Goal: Information Seeking & Learning: Check status

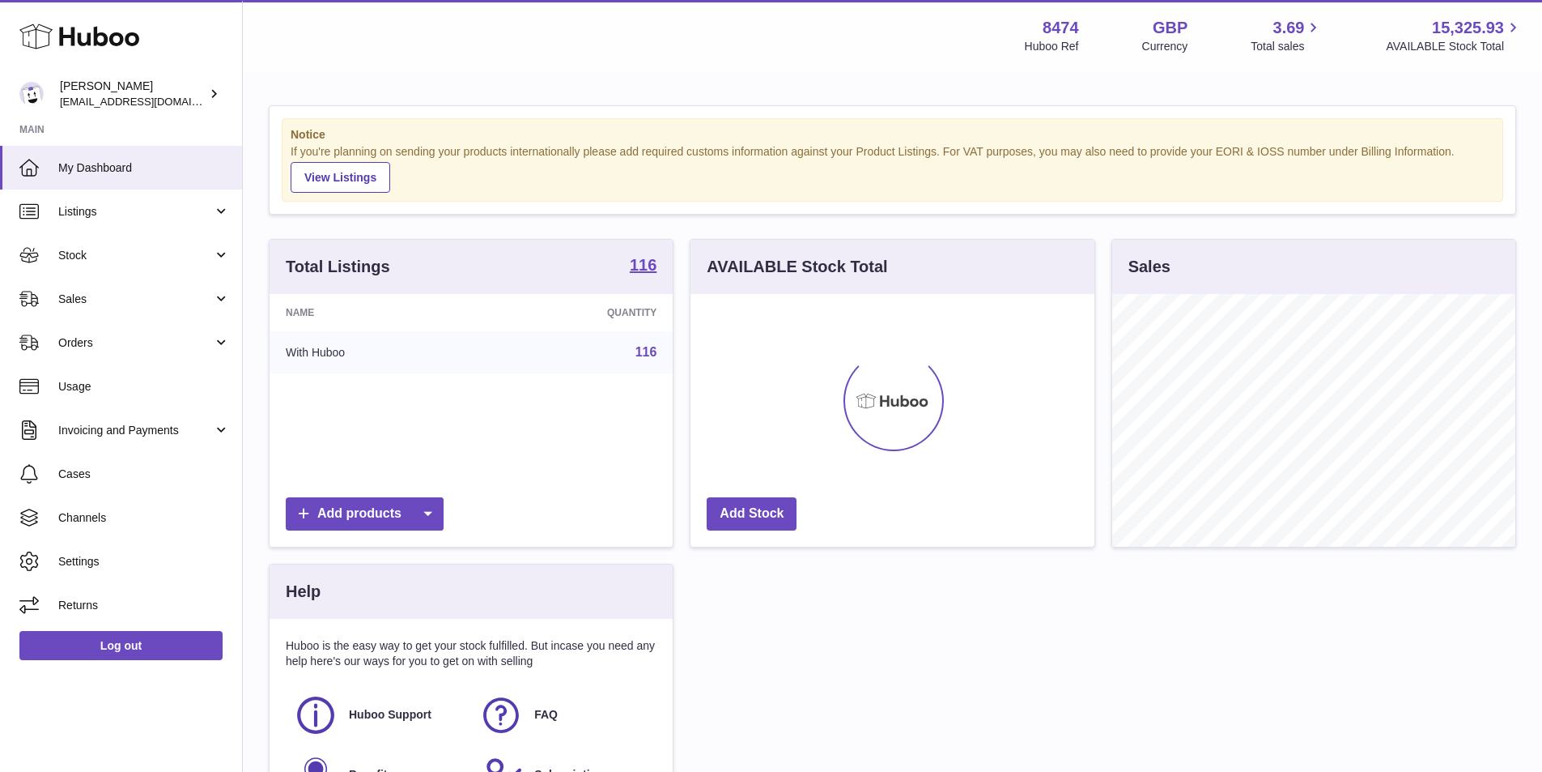
scroll to position [253, 404]
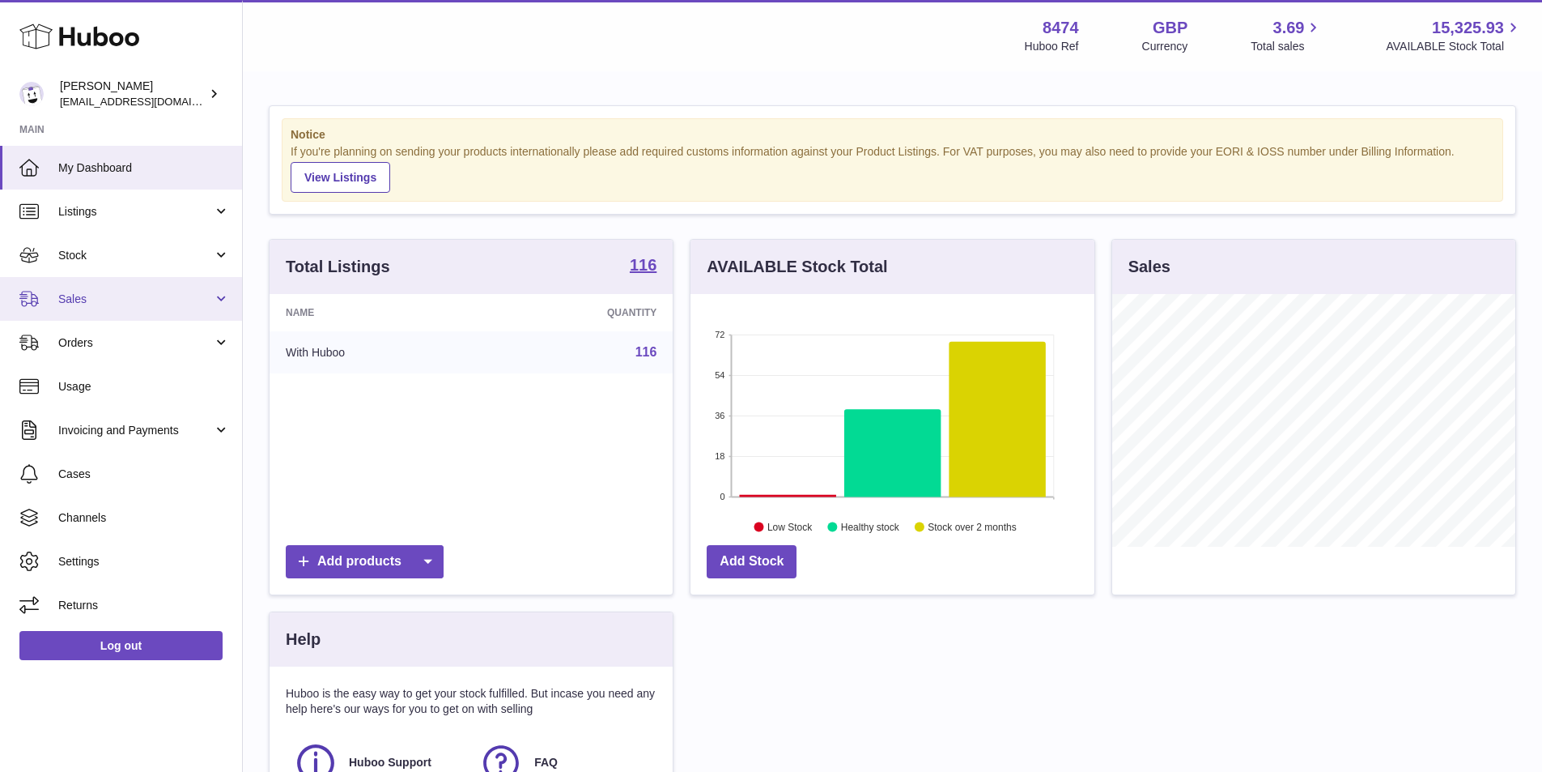
click at [105, 292] on span "Sales" at bounding box center [135, 298] width 155 height 15
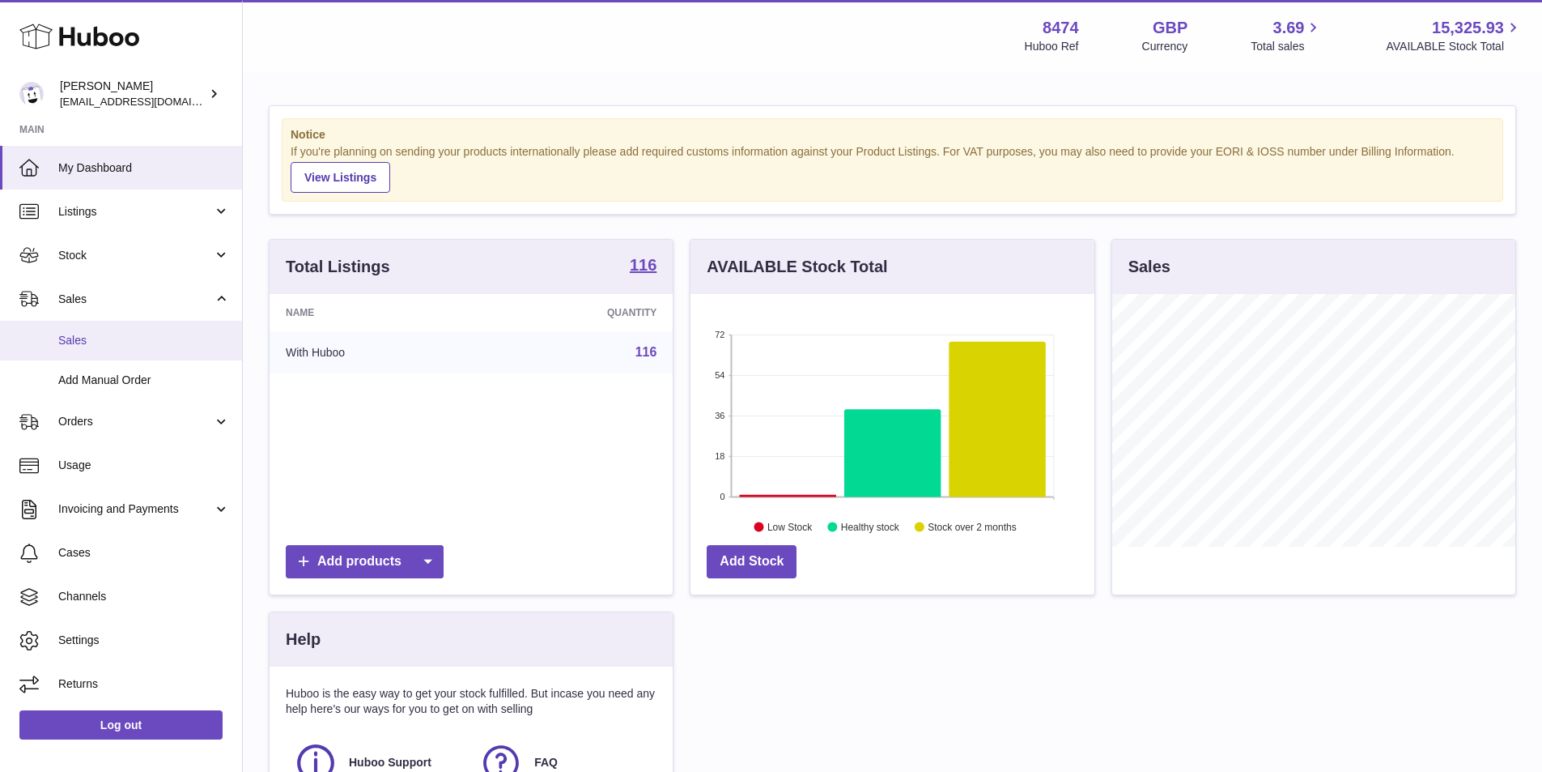
click at [78, 329] on link "Sales" at bounding box center [121, 341] width 242 height 40
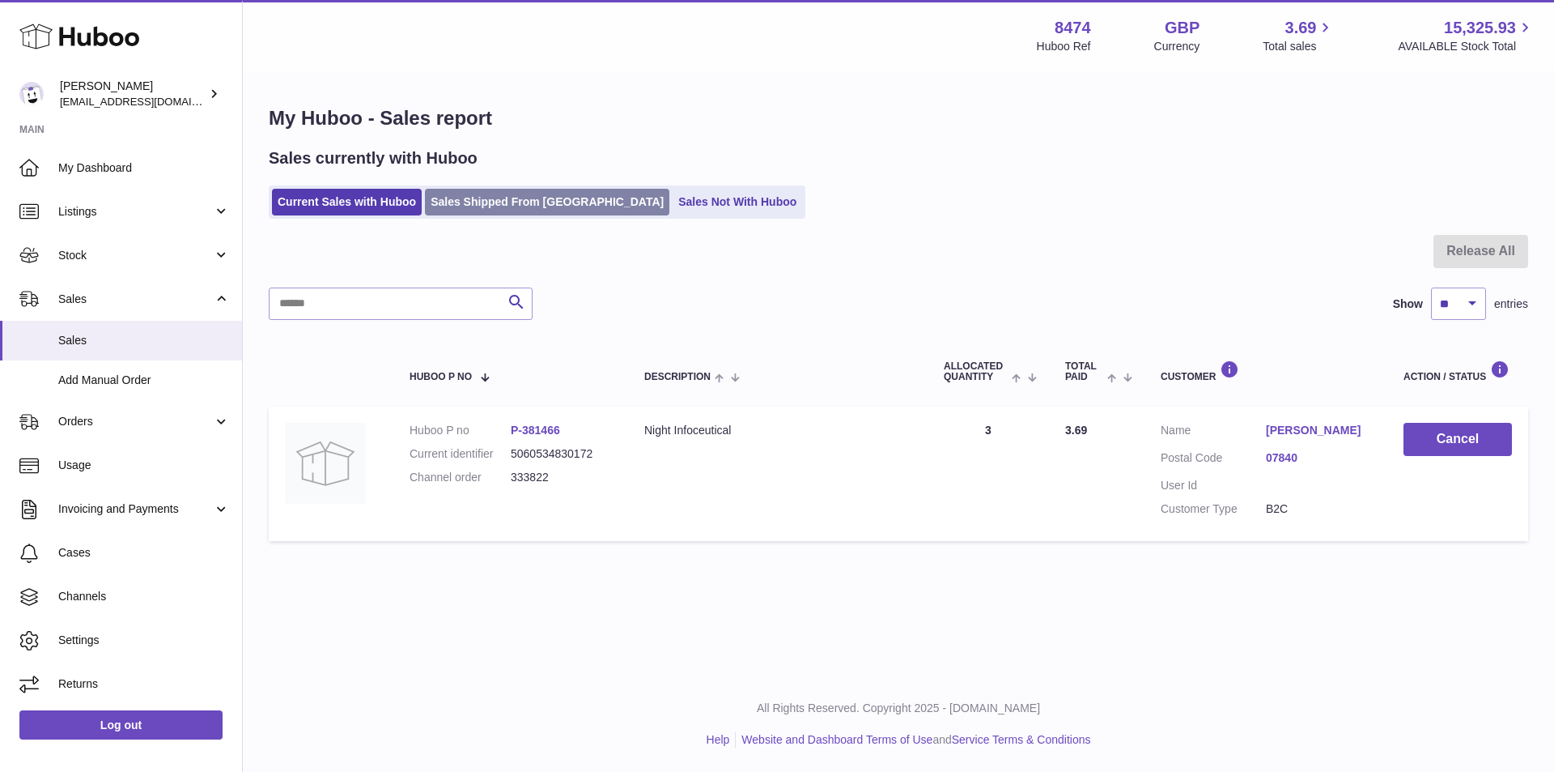
click at [501, 201] on link "Sales Shipped From [GEOGRAPHIC_DATA]" at bounding box center [547, 202] width 244 height 27
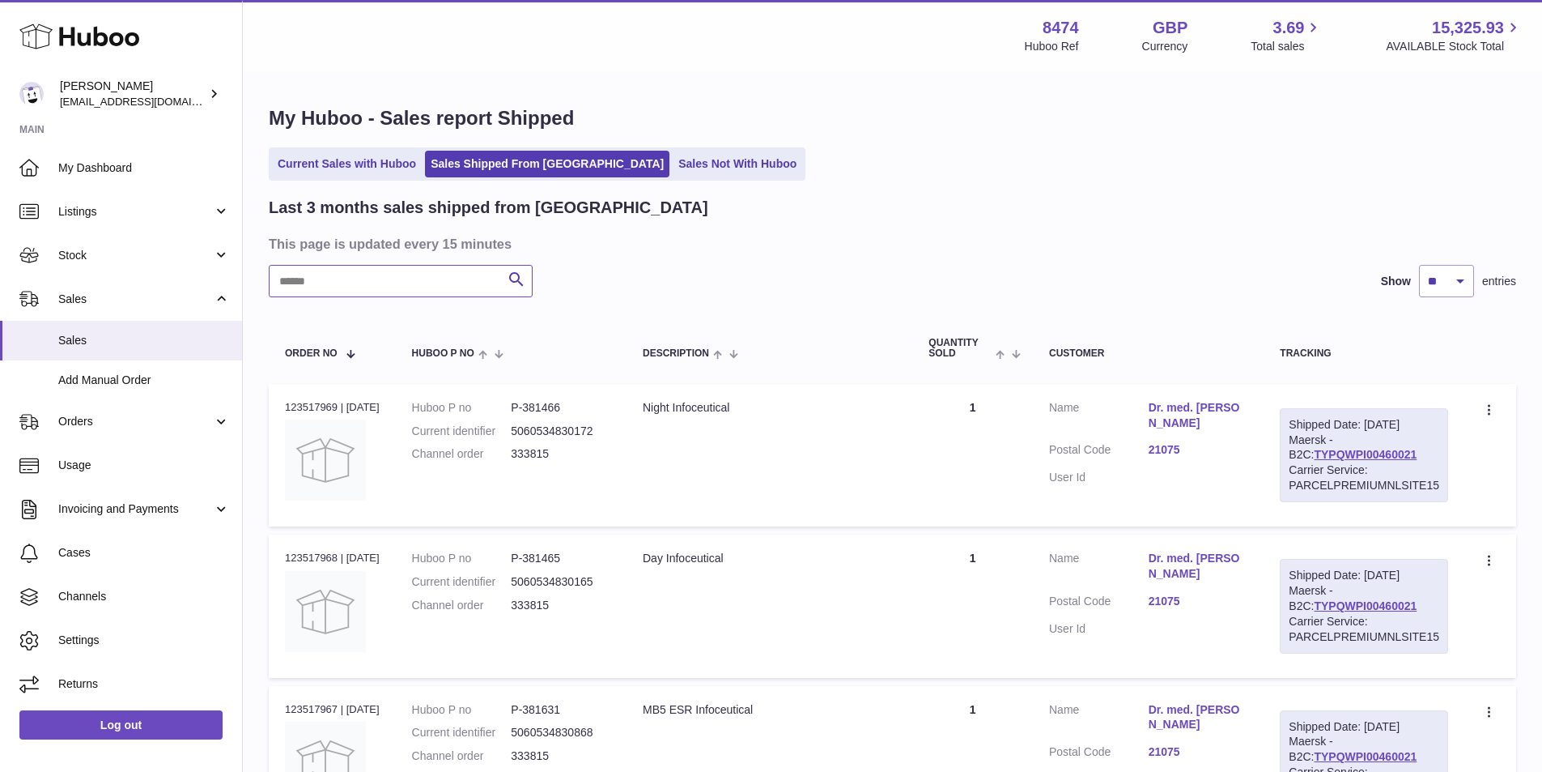
click at [355, 274] on input "text" at bounding box center [401, 281] width 264 height 32
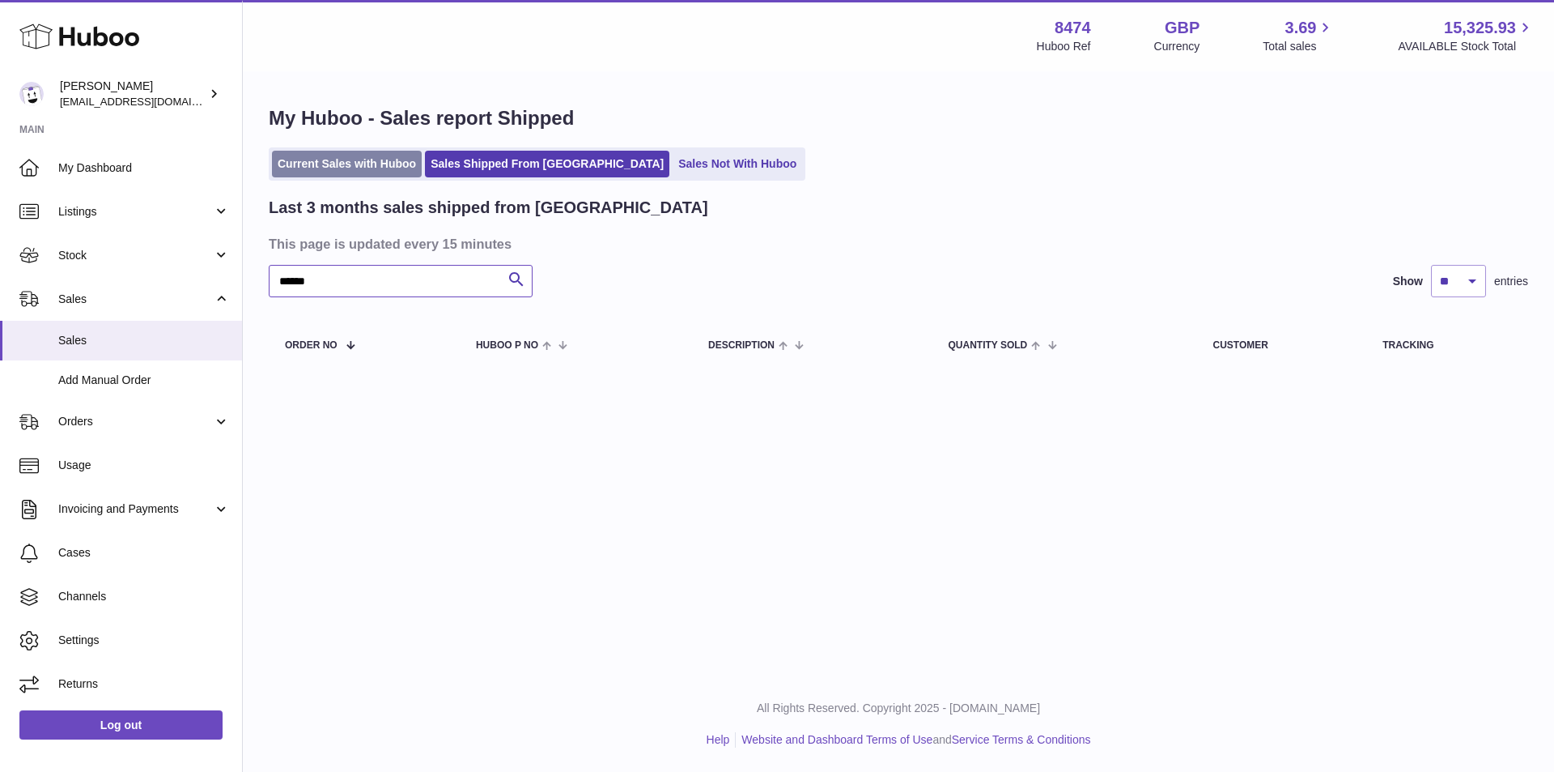
type input "******"
click at [351, 158] on link "Current Sales with Huboo" at bounding box center [347, 164] width 150 height 27
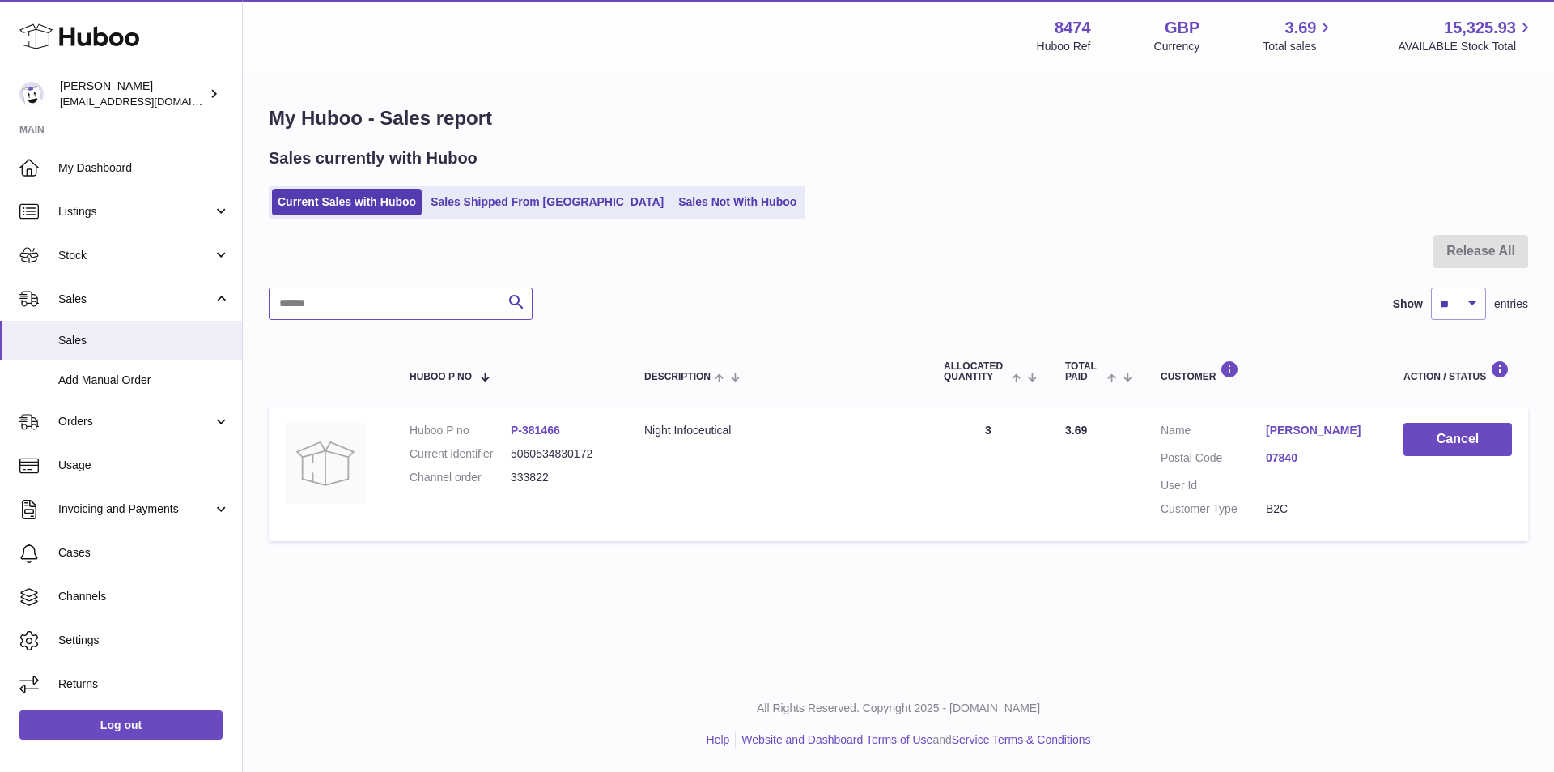
click at [341, 301] on input "text" at bounding box center [401, 303] width 264 height 32
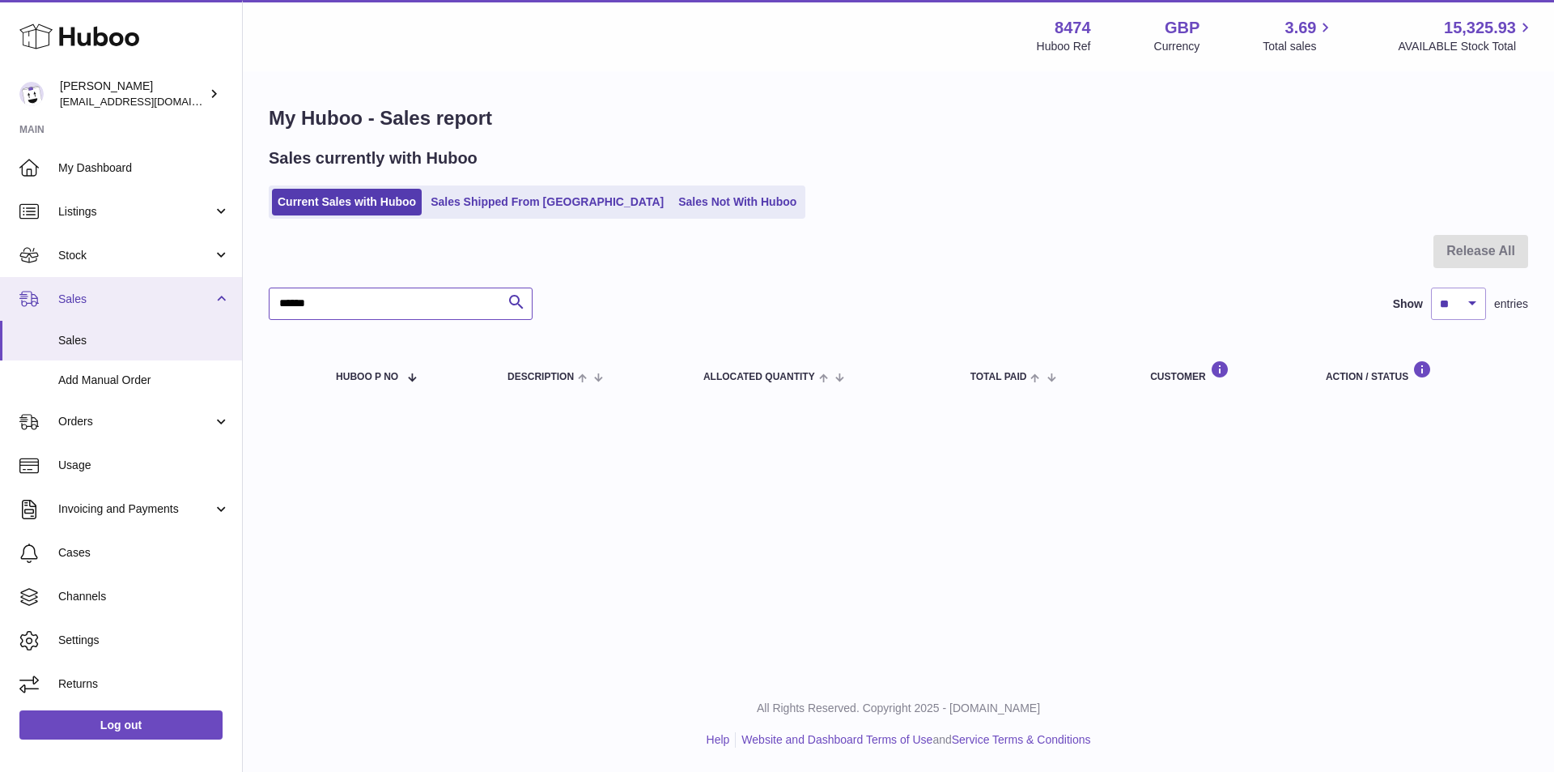
drag, startPoint x: 355, startPoint y: 303, endPoint x: 220, endPoint y: 301, distance: 134.4
click at [221, 302] on div "Huboo Paul Skinner orders@neshealth.com Main My Dashboard Listings Not with Hub…" at bounding box center [777, 386] width 1554 height 772
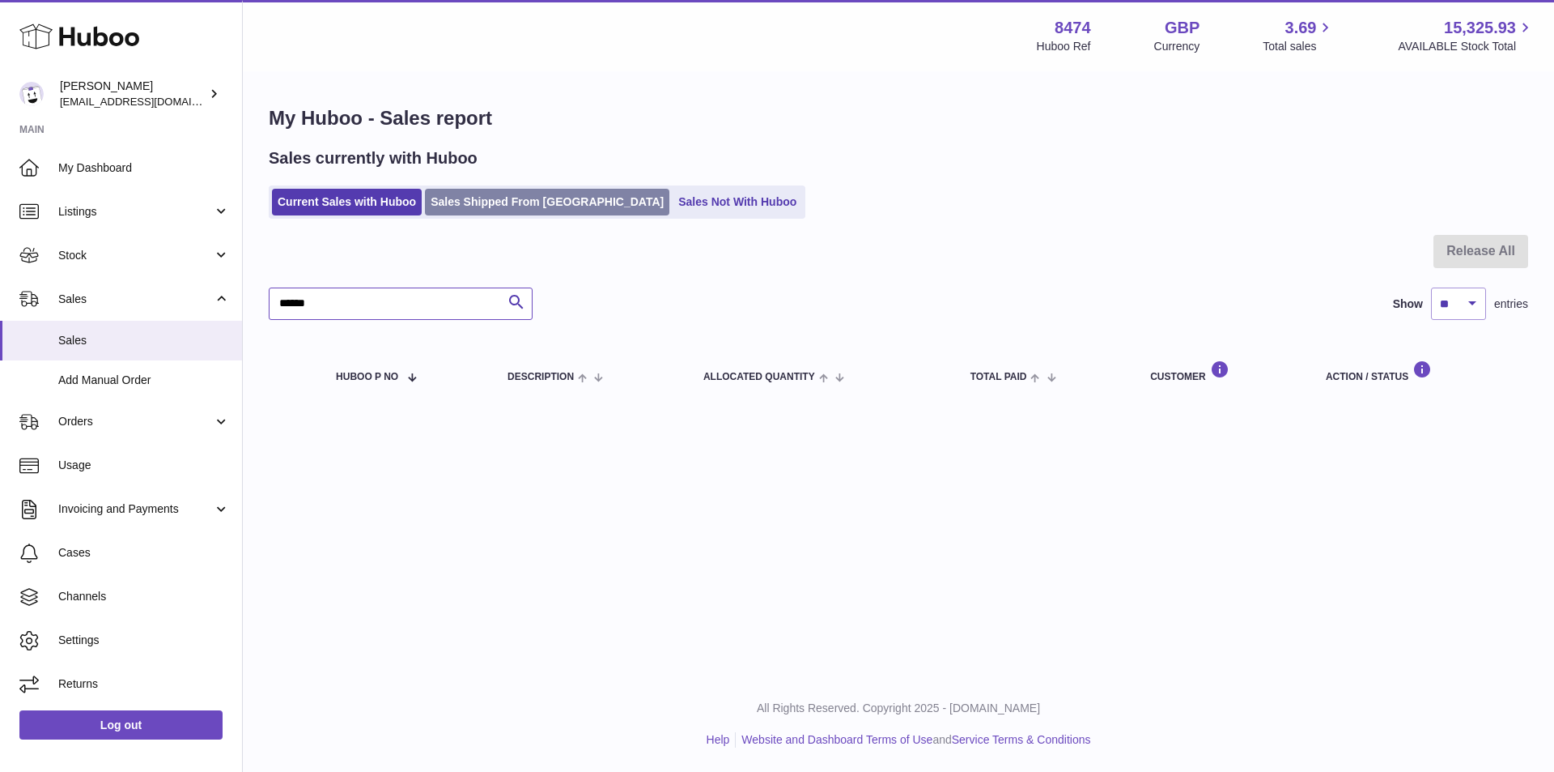
type input "******"
click at [471, 198] on link "Sales Shipped From [GEOGRAPHIC_DATA]" at bounding box center [547, 202] width 244 height 27
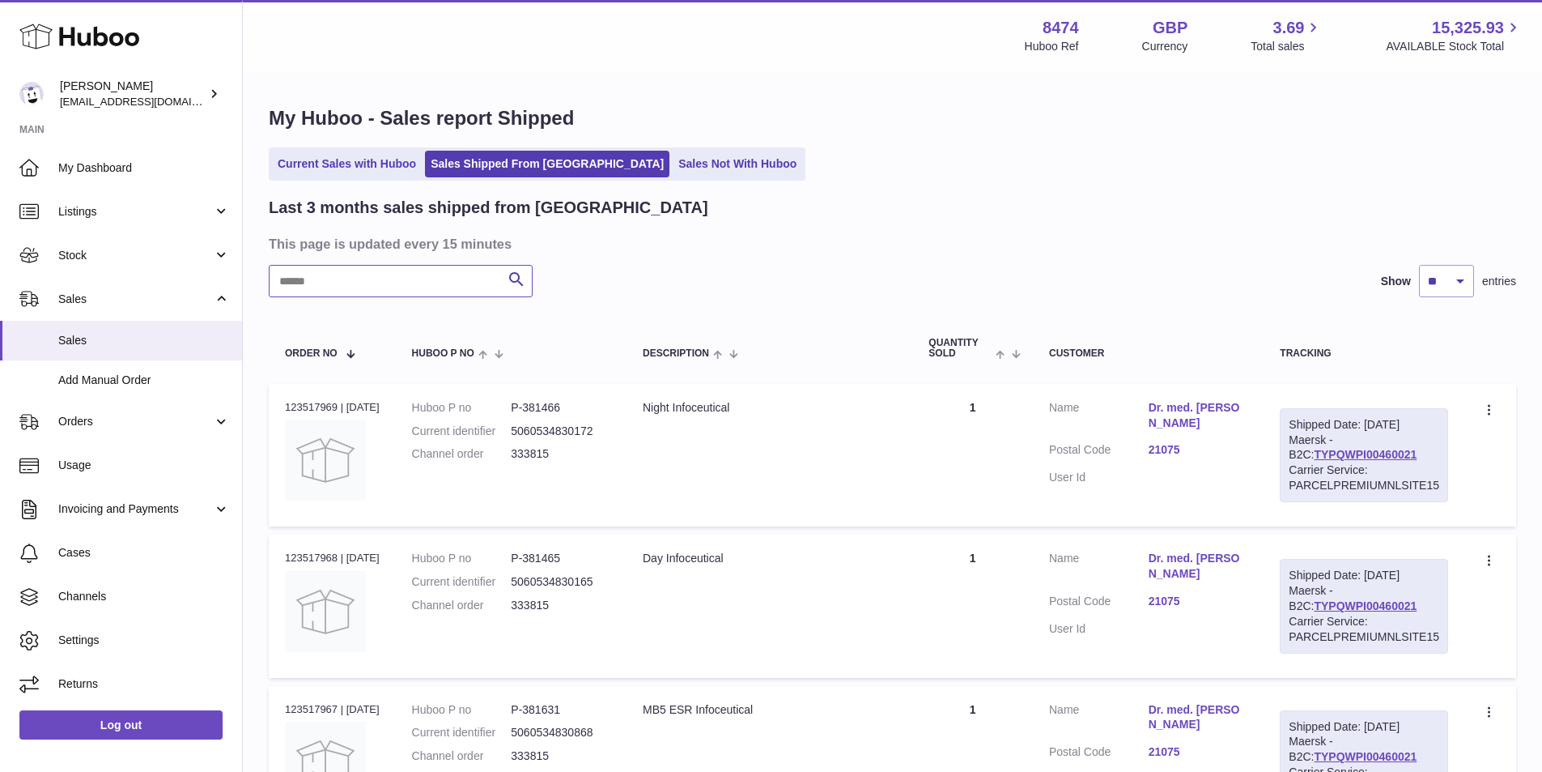
click at [315, 287] on input "text" at bounding box center [401, 281] width 264 height 32
paste input "******"
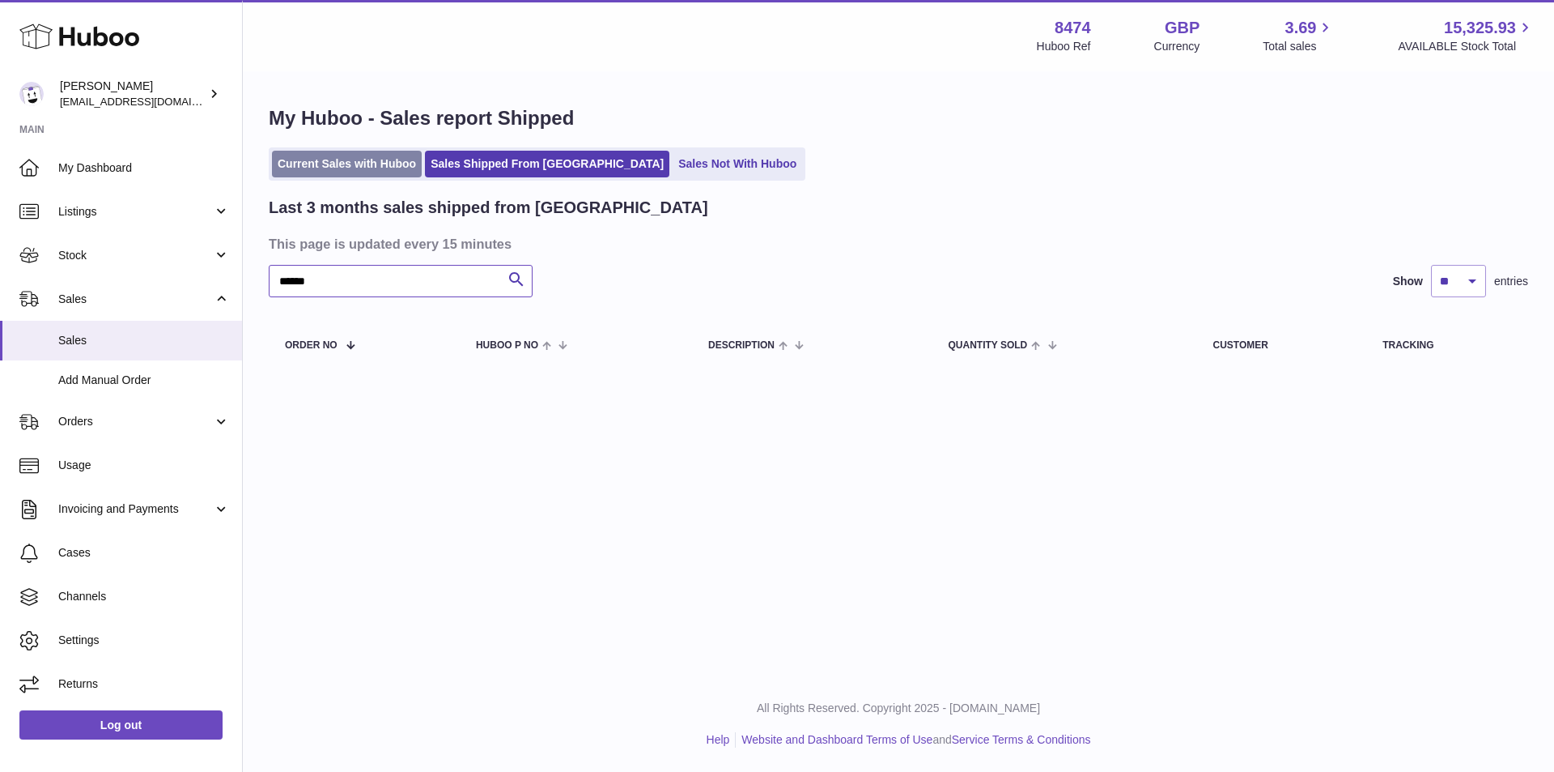
type input "******"
click at [317, 159] on link "Current Sales with Huboo" at bounding box center [347, 164] width 150 height 27
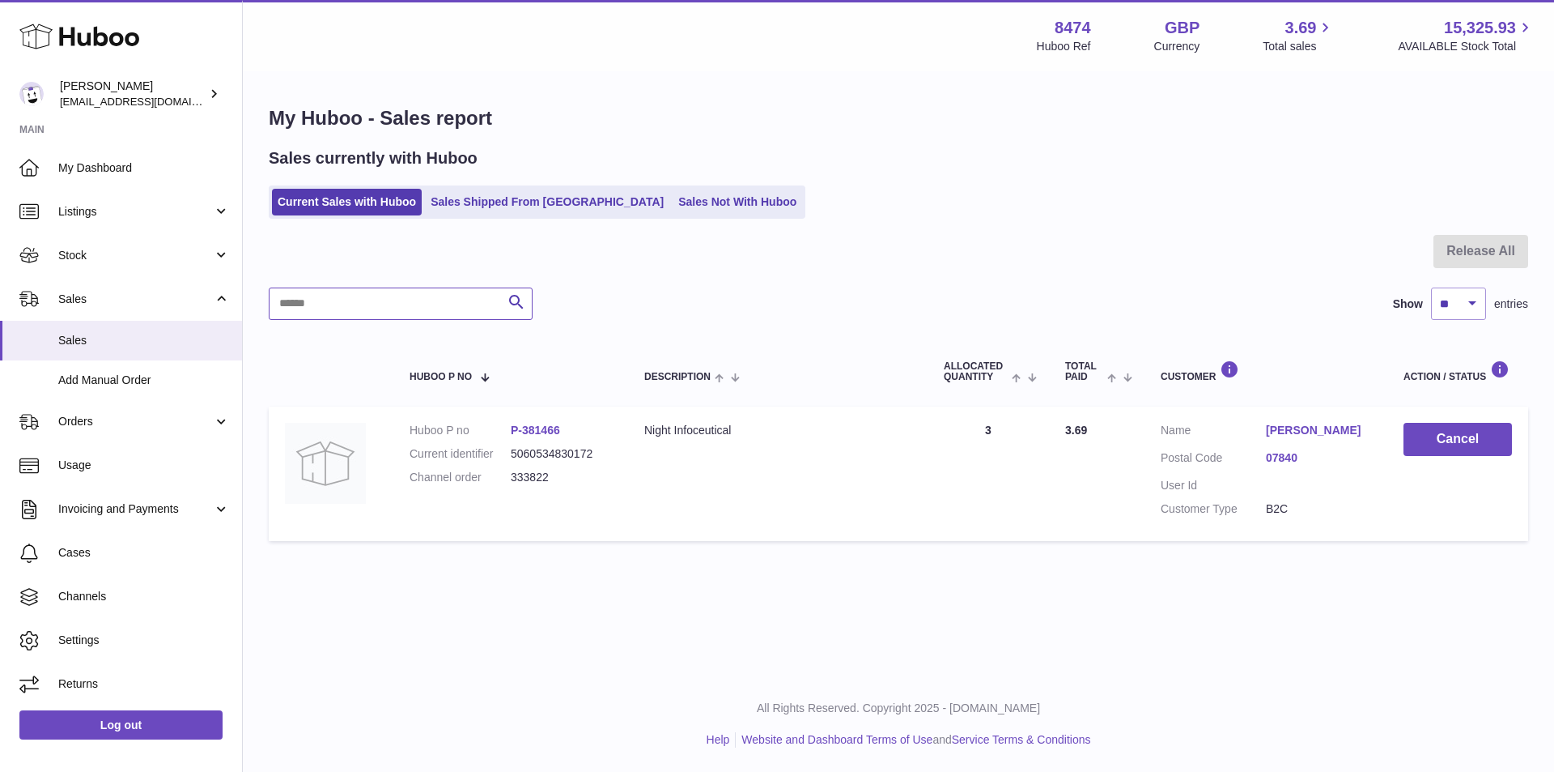
click at [338, 307] on input "text" at bounding box center [401, 303] width 264 height 32
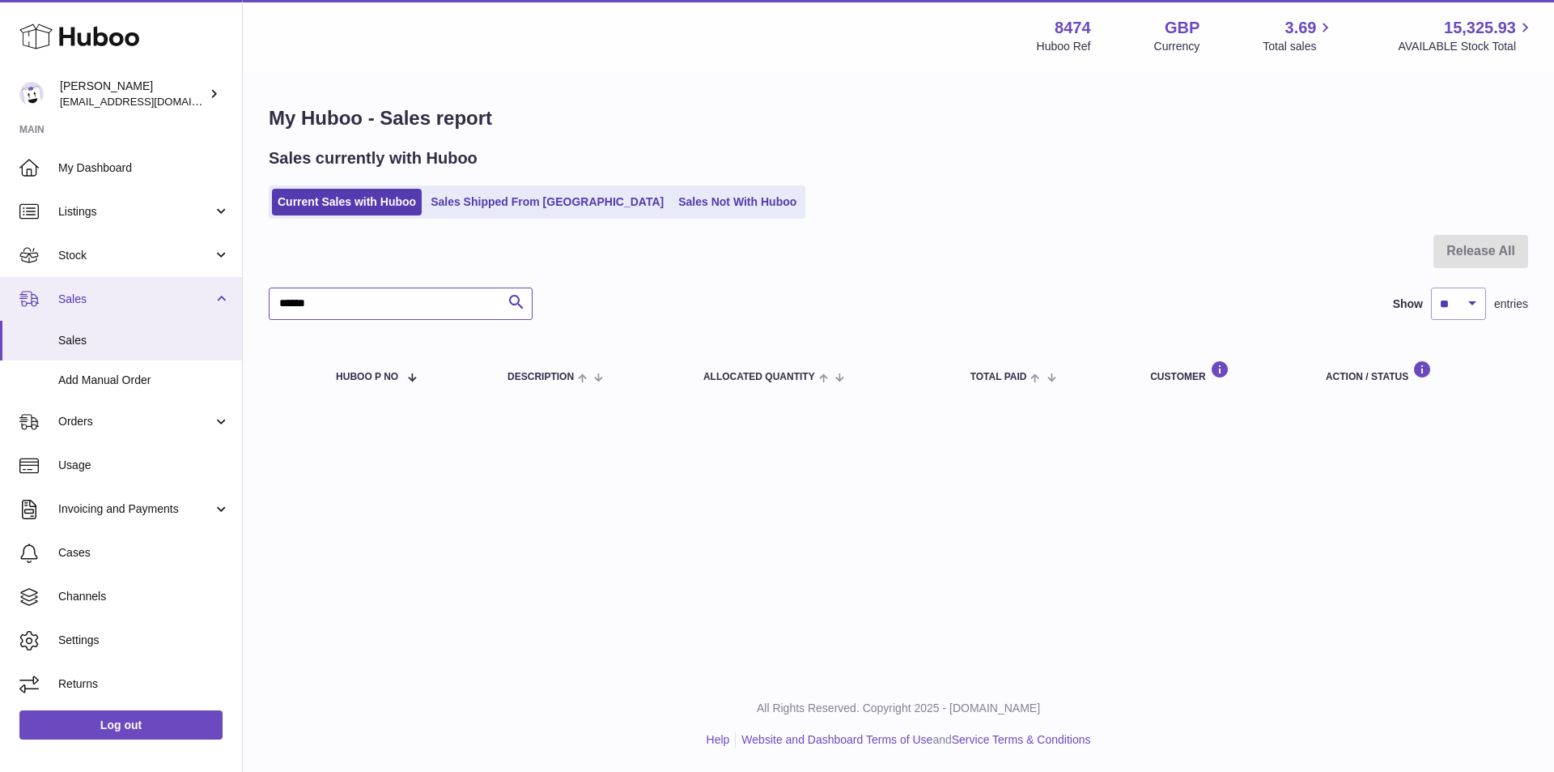
drag, startPoint x: 347, startPoint y: 301, endPoint x: 206, endPoint y: 287, distance: 141.5
click at [206, 287] on div "Huboo Paul Skinner orders@neshealth.com Main My Dashboard Listings Not with Hub…" at bounding box center [777, 386] width 1554 height 772
type input "******"
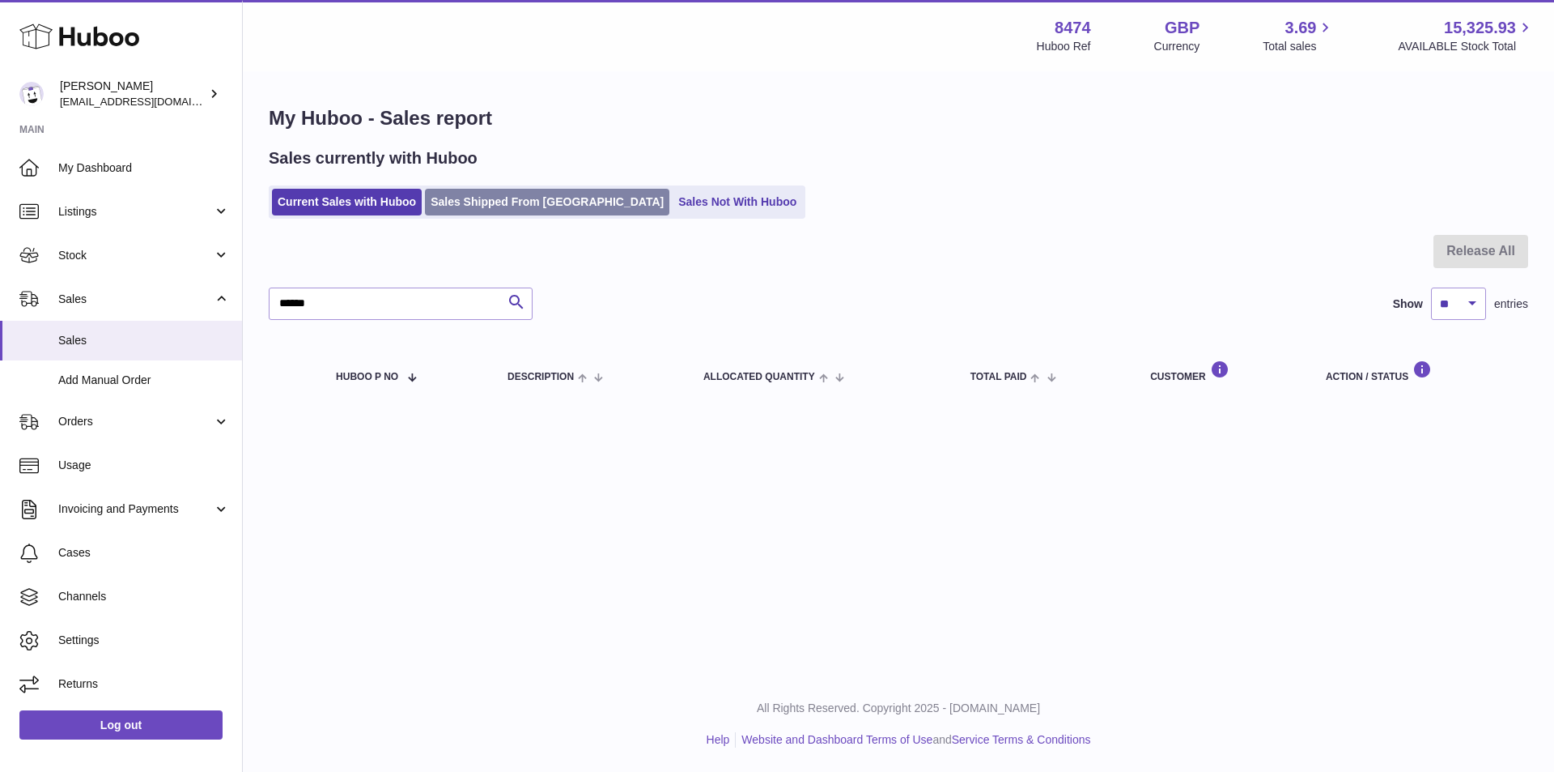
click at [515, 190] on ul "Current Sales with Huboo Sales Shipped From Huboo Sales Not With Huboo" at bounding box center [537, 201] width 537 height 33
click at [513, 203] on link "Sales Shipped From [GEOGRAPHIC_DATA]" at bounding box center [547, 202] width 244 height 27
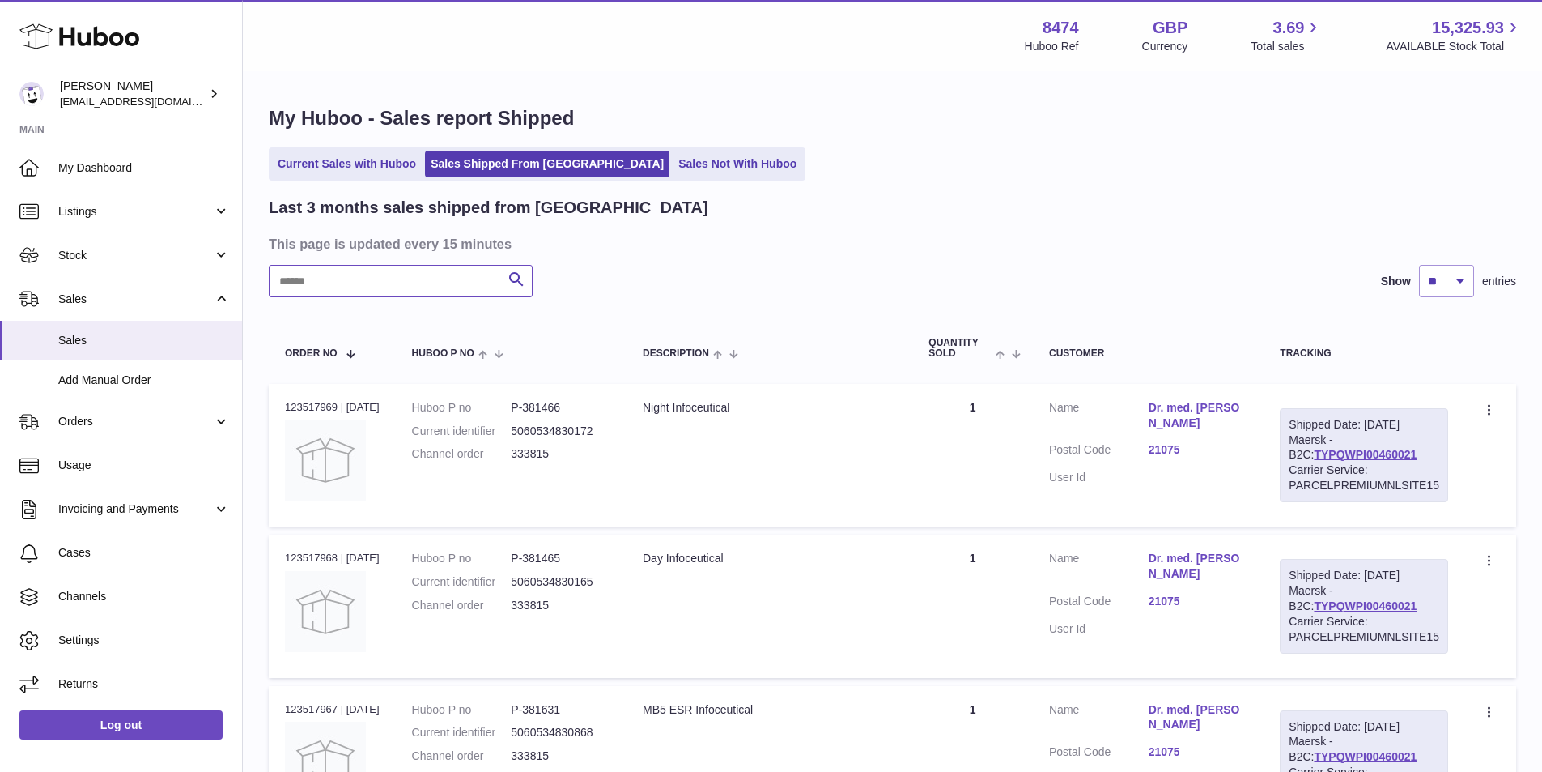
click at [362, 281] on input "text" at bounding box center [401, 281] width 264 height 32
paste input "******"
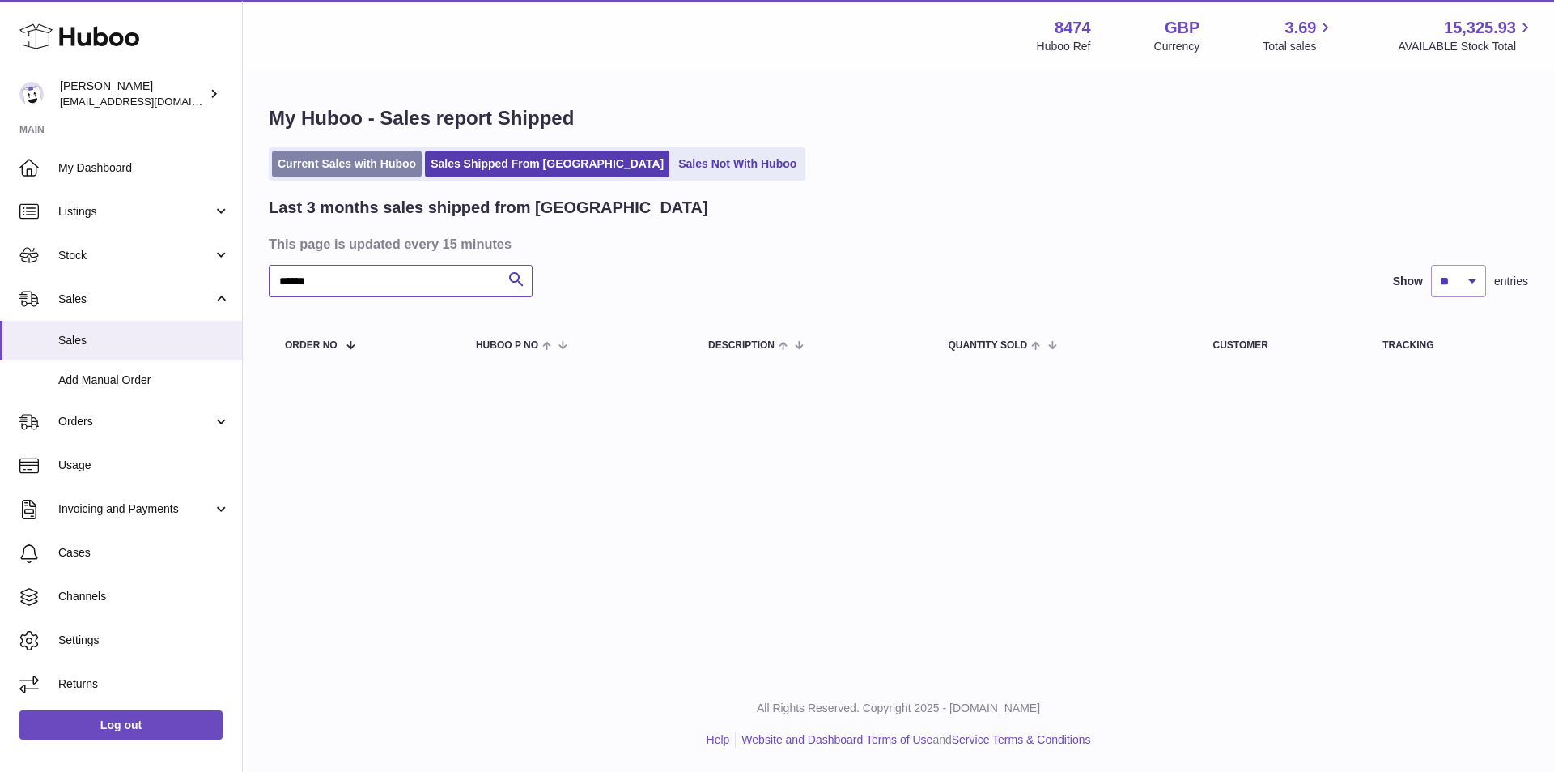
type input "******"
click at [347, 151] on link "Current Sales with Huboo" at bounding box center [347, 164] width 150 height 27
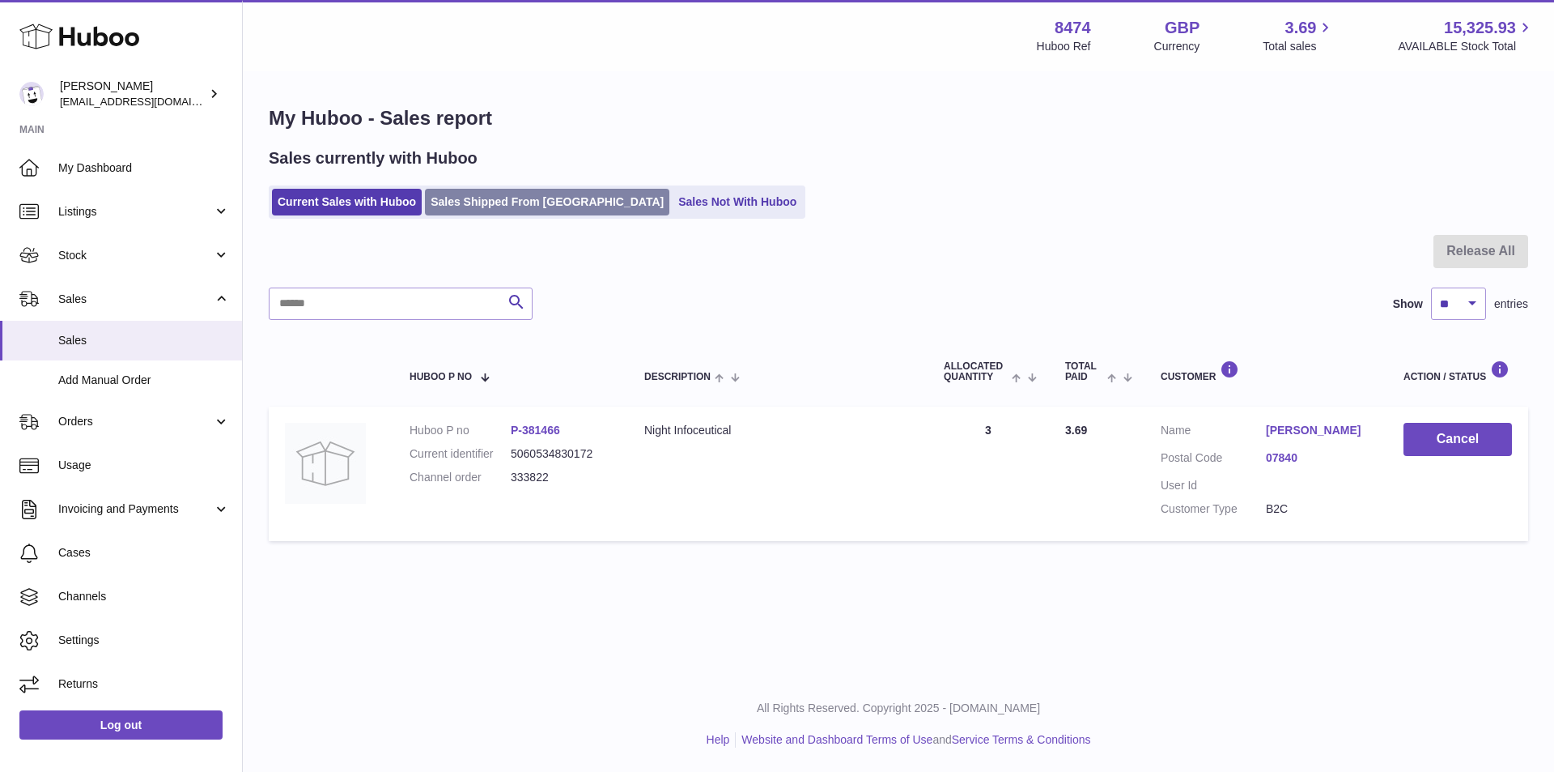
click at [483, 202] on link "Sales Shipped From [GEOGRAPHIC_DATA]" at bounding box center [547, 202] width 244 height 27
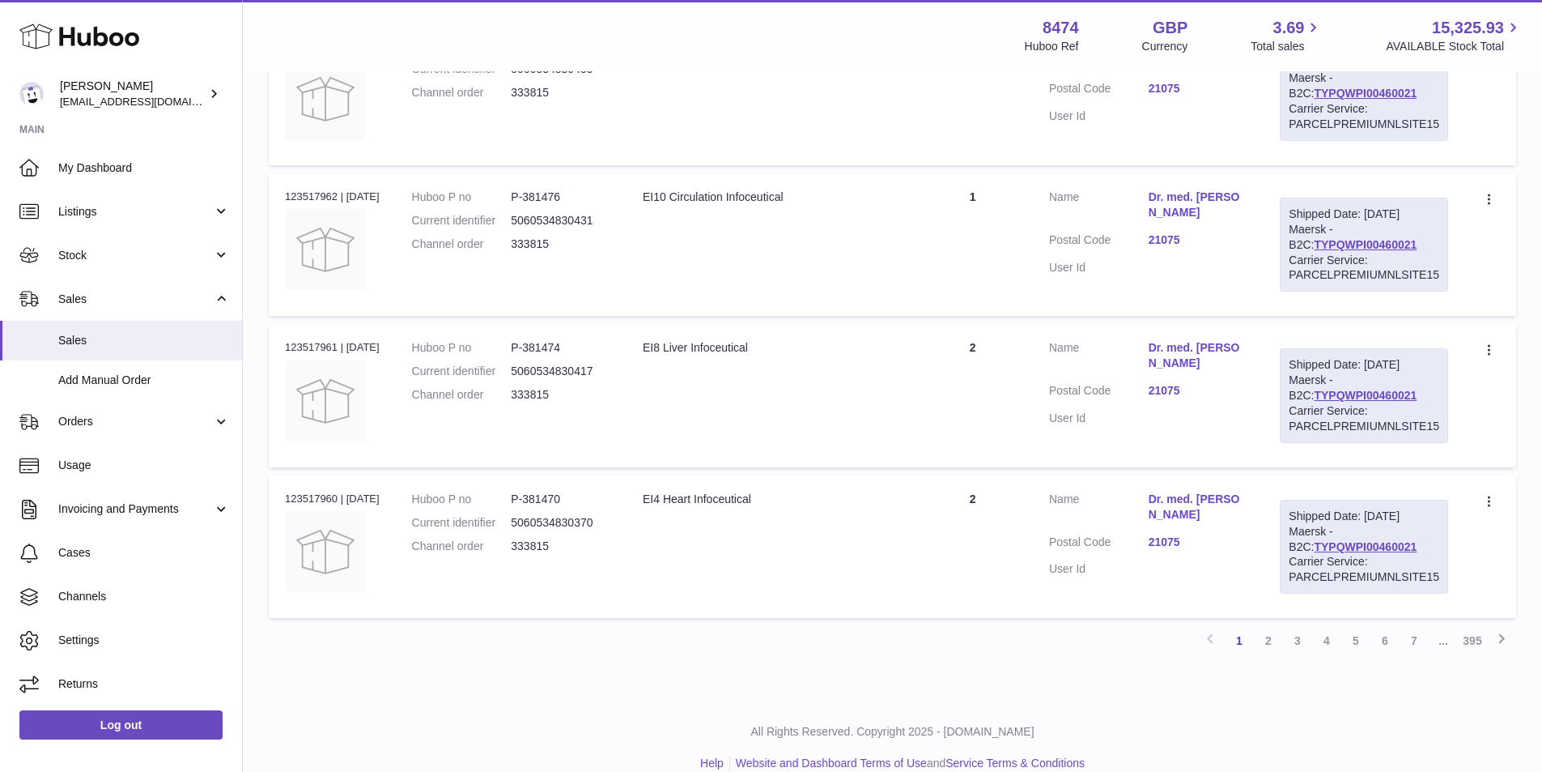
scroll to position [1290, 0]
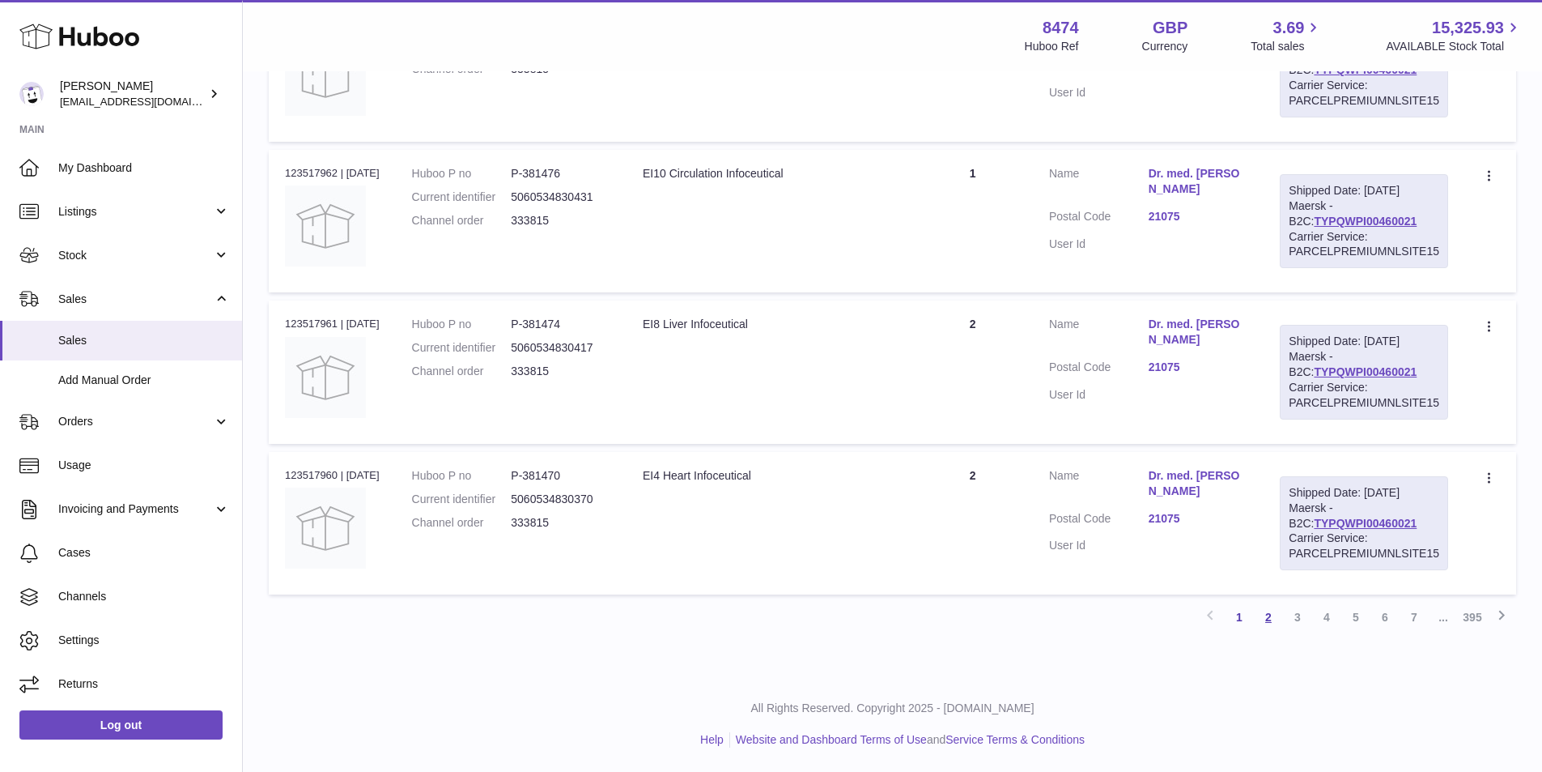
click at [1265, 618] on link "2" at bounding box center [1268, 616] width 29 height 29
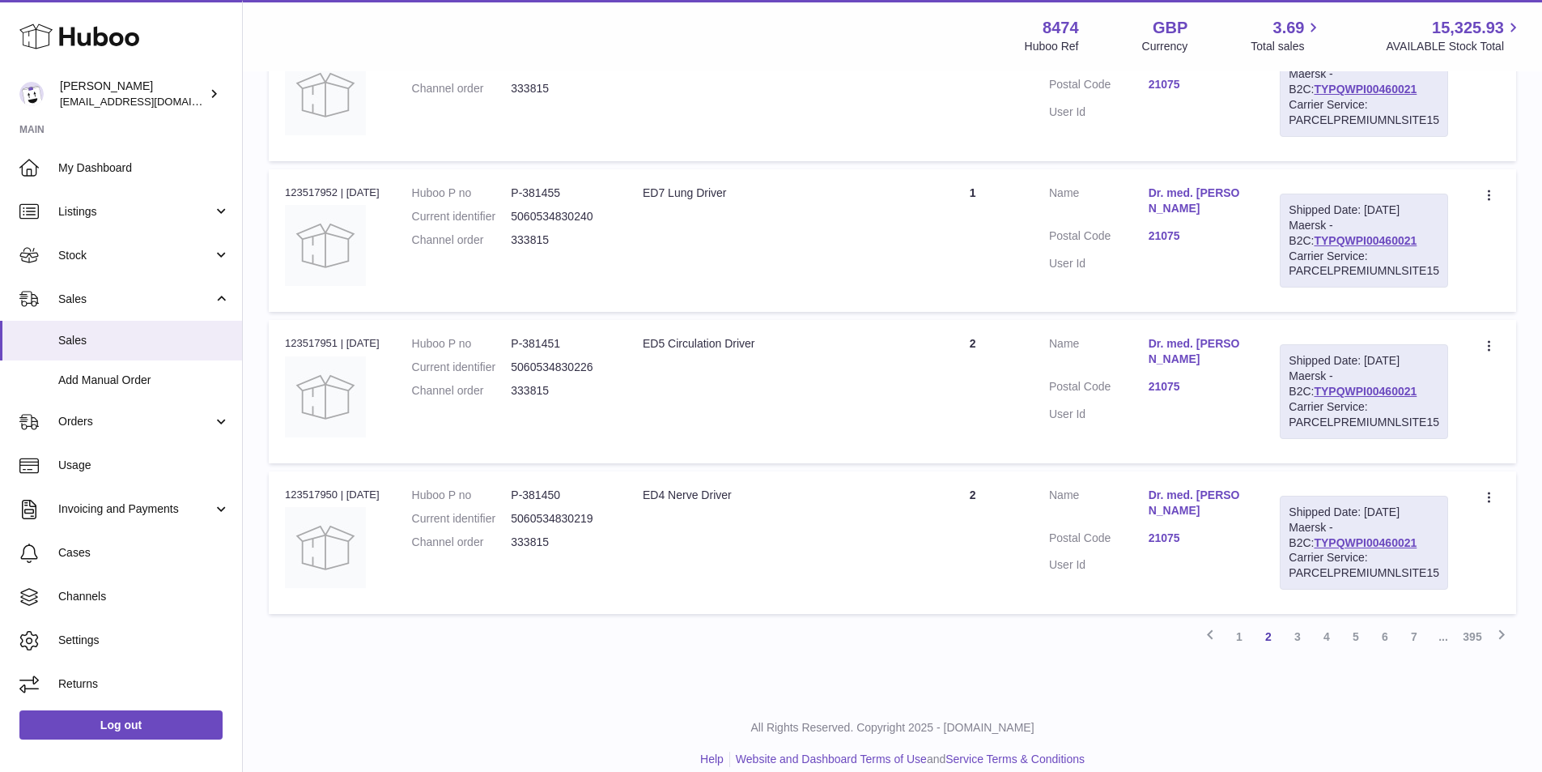
scroll to position [1287, 0]
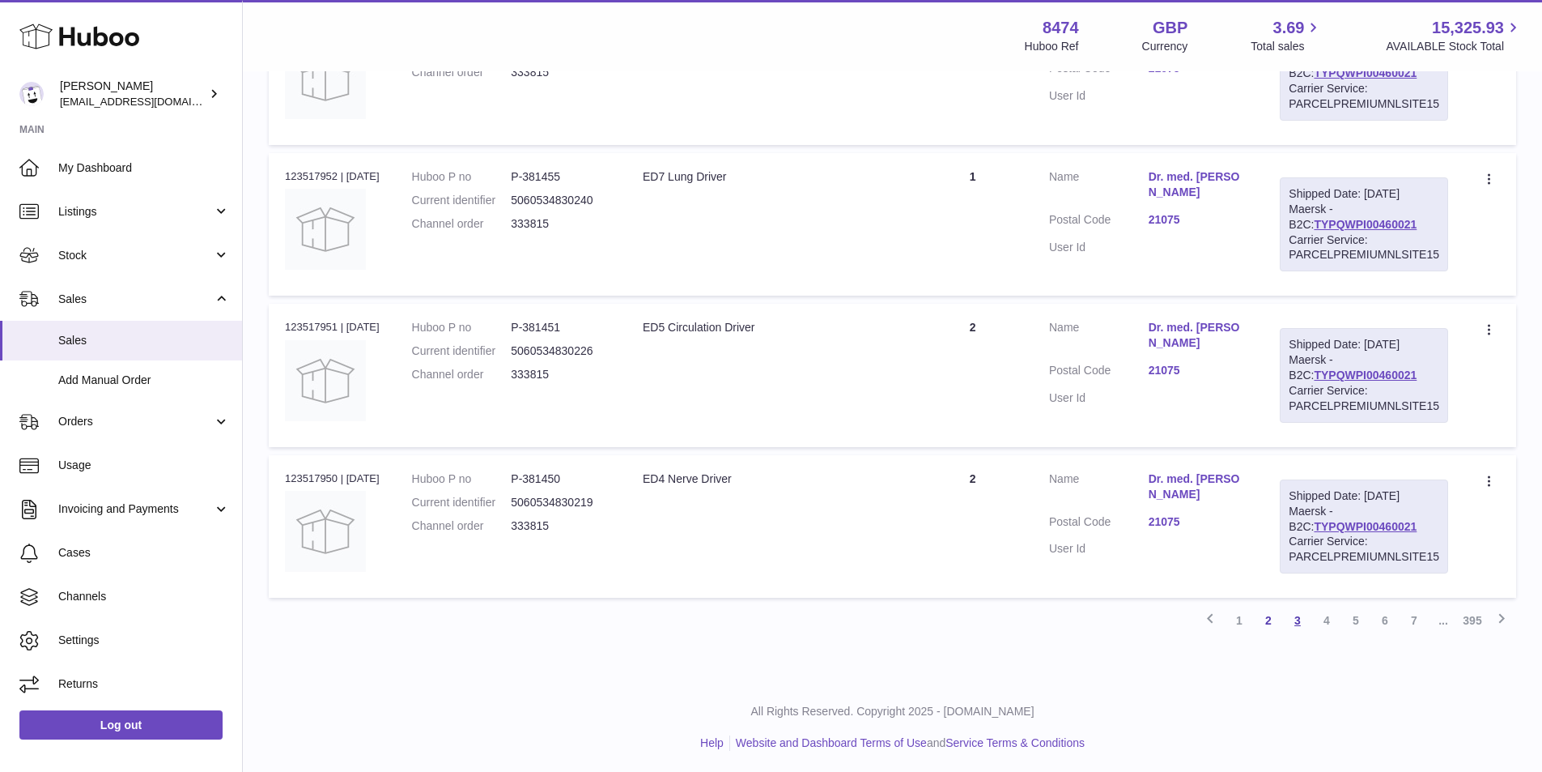
click at [1296, 621] on link "3" at bounding box center [1297, 620] width 29 height 29
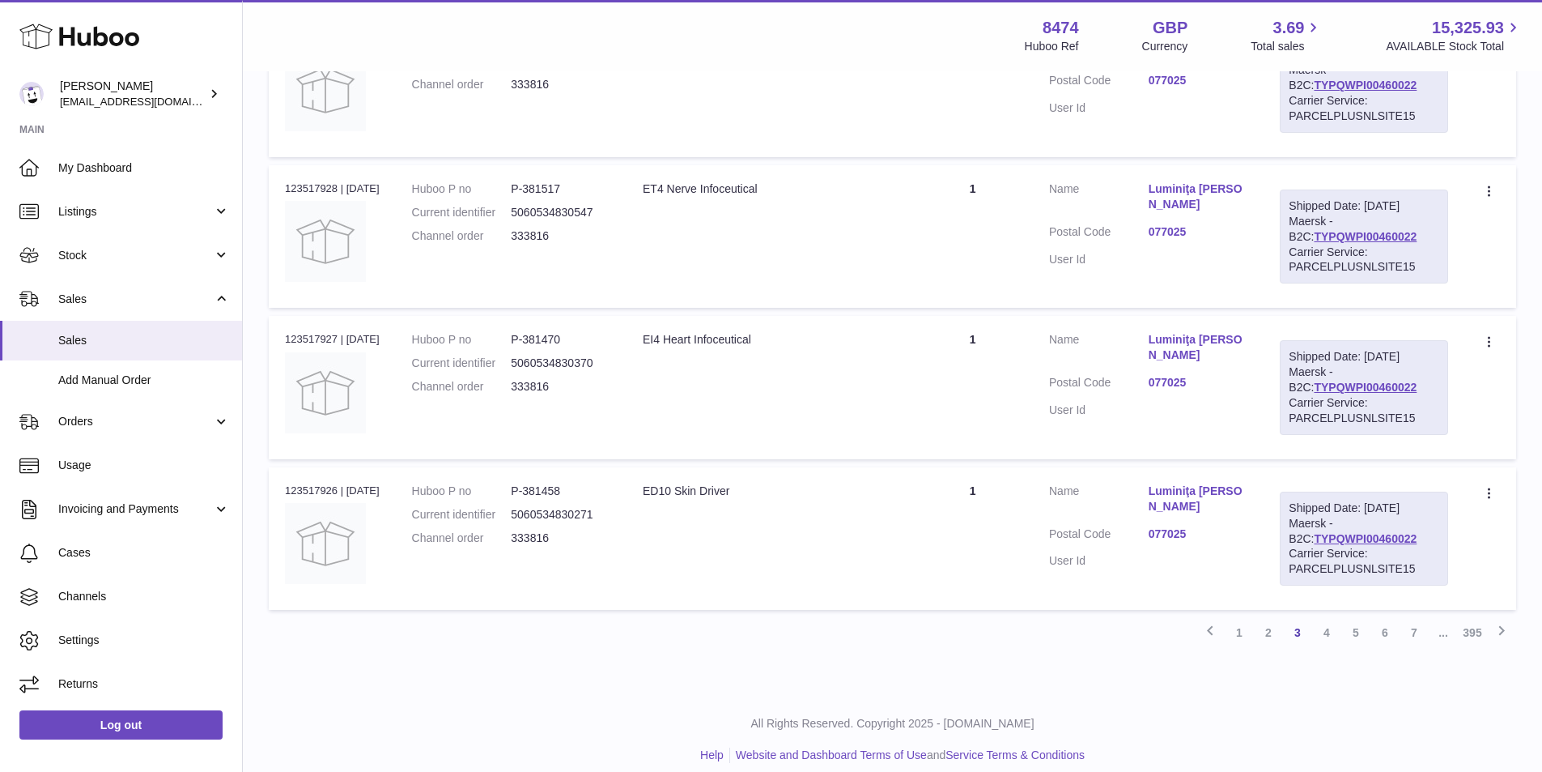
scroll to position [1290, 0]
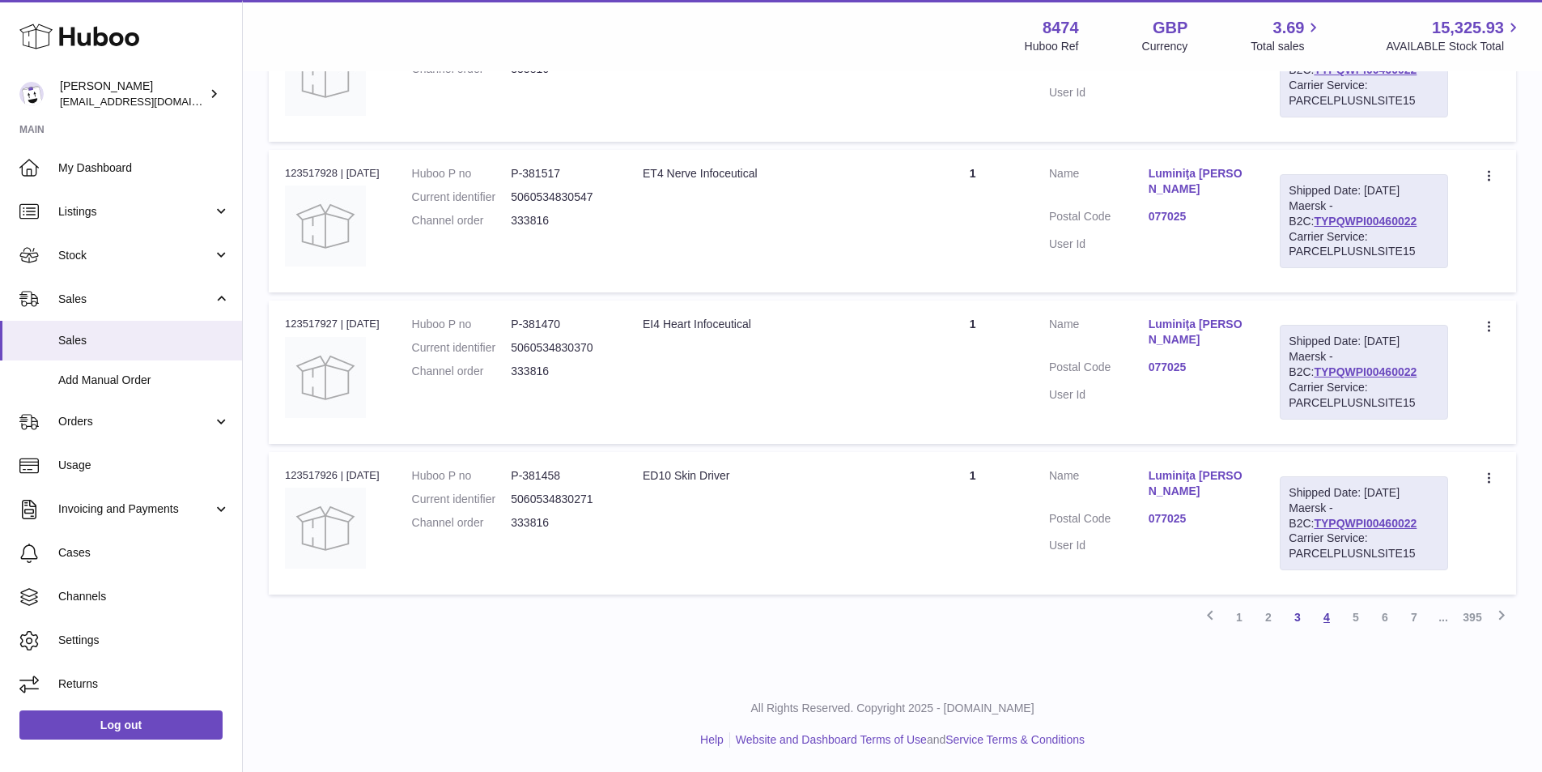
click at [1333, 617] on link "4" at bounding box center [1326, 616] width 29 height 29
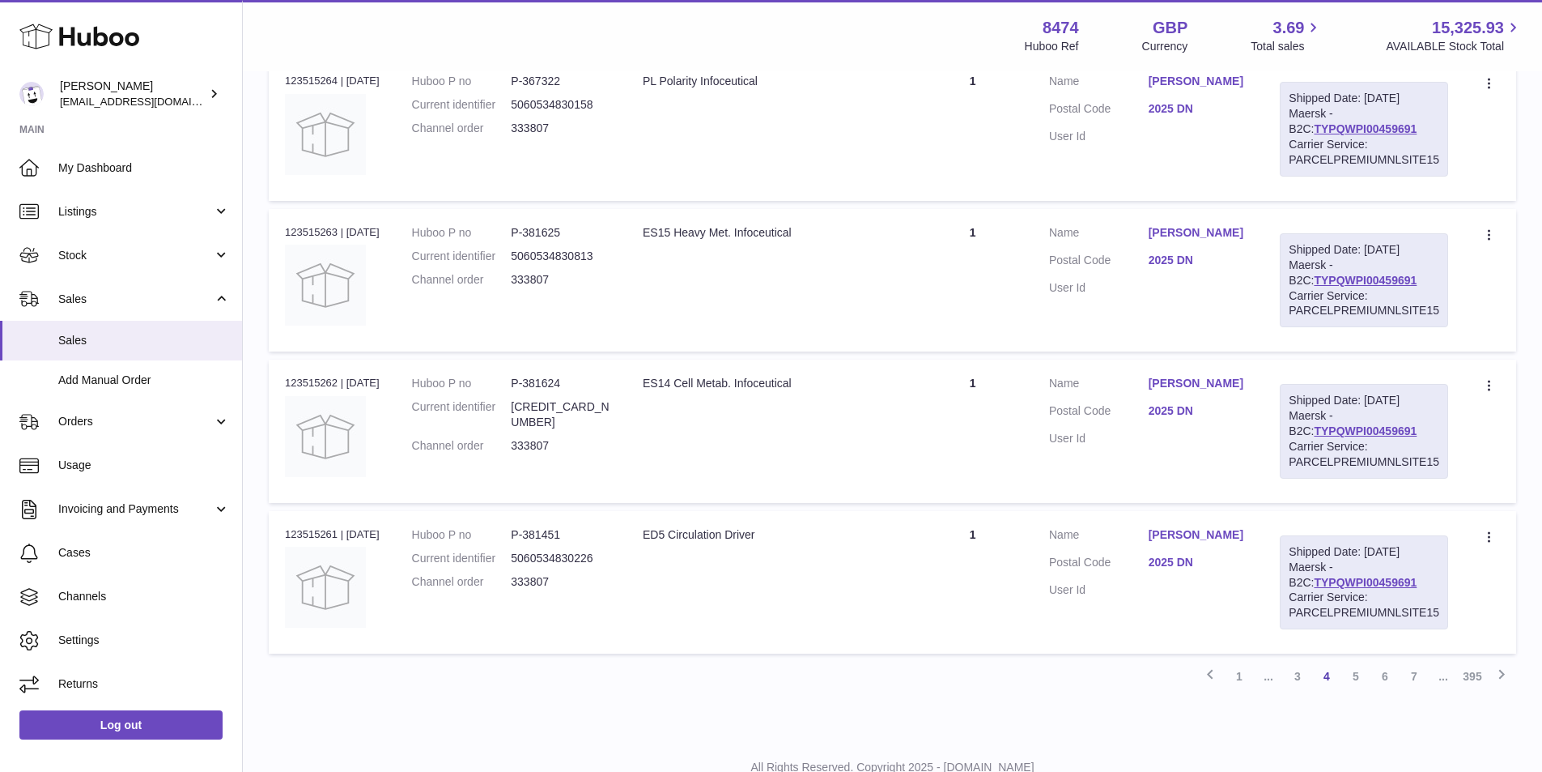
scroll to position [1290, 0]
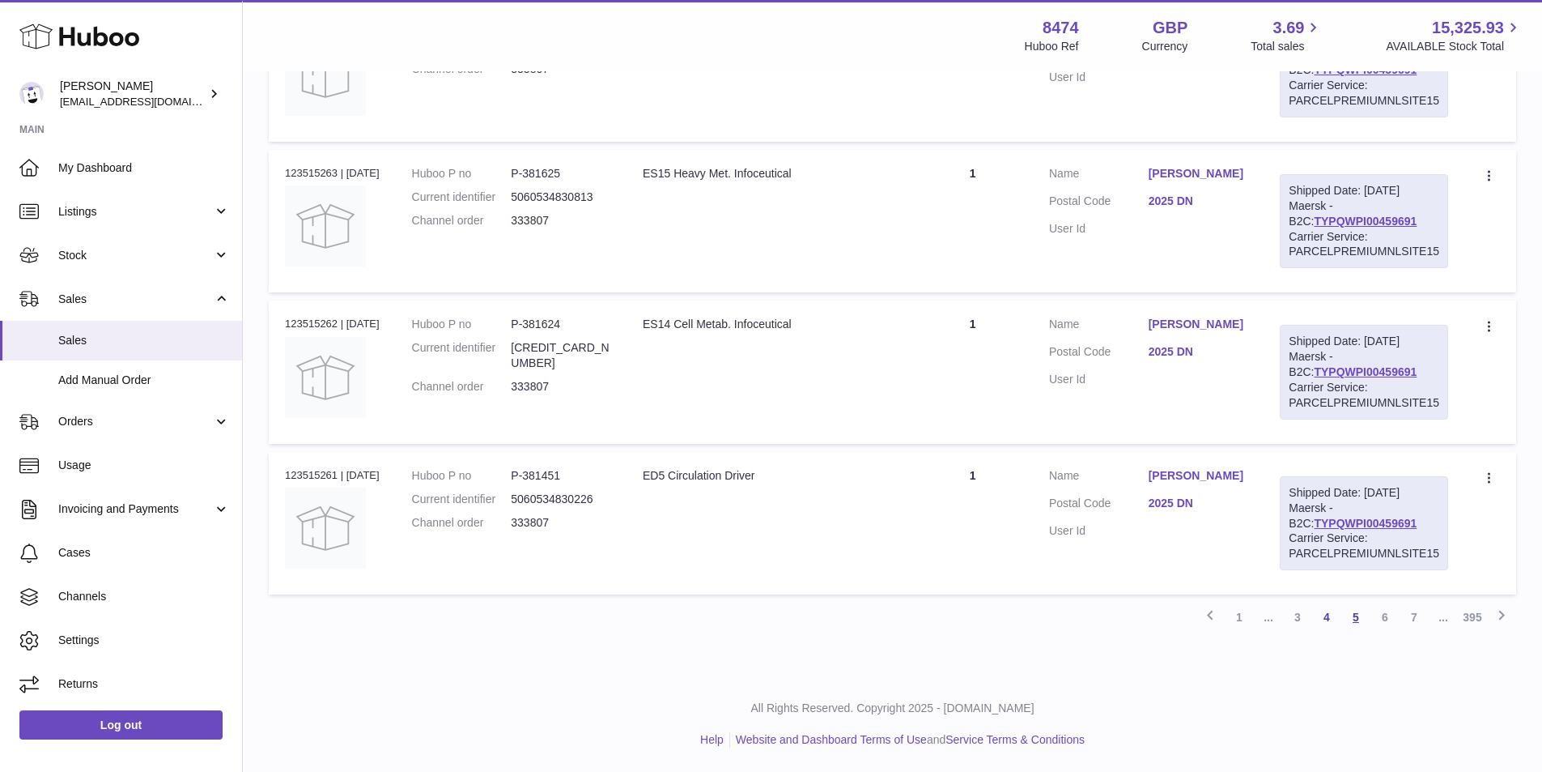
click at [1356, 620] on link "5" at bounding box center [1355, 616] width 29 height 29
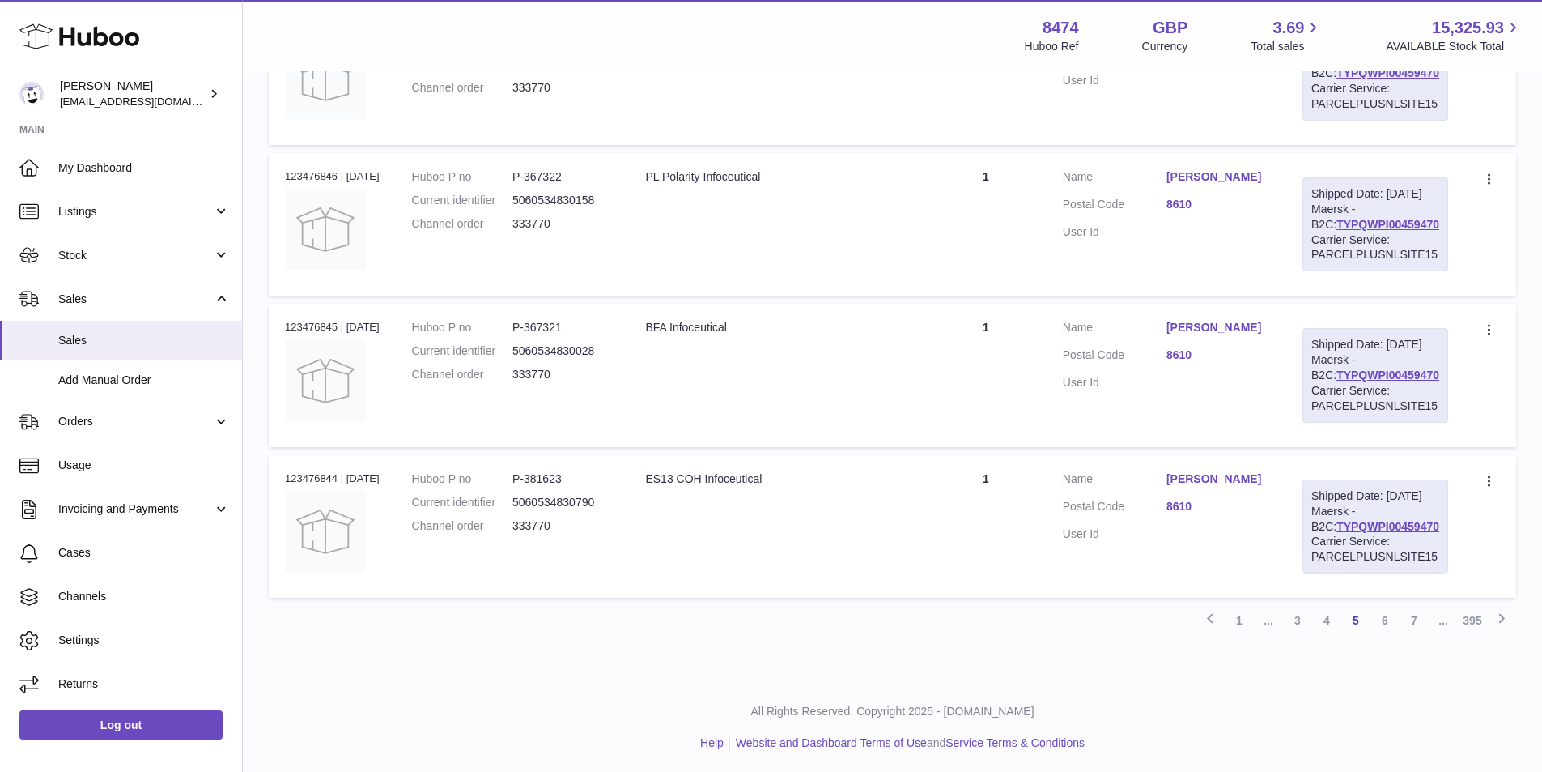
scroll to position [1443, 0]
click at [1387, 614] on link "6" at bounding box center [1385, 616] width 29 height 29
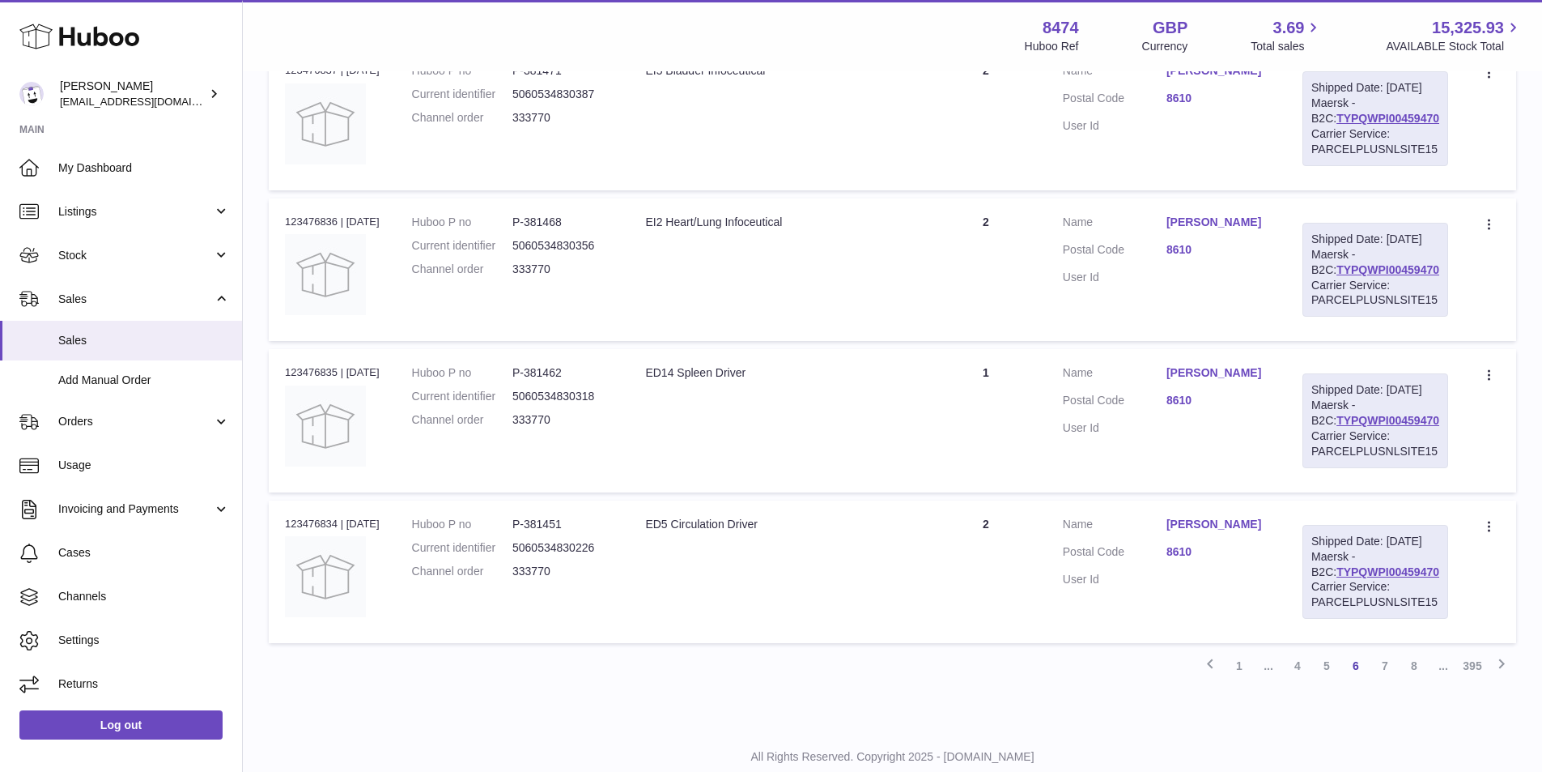
scroll to position [1443, 0]
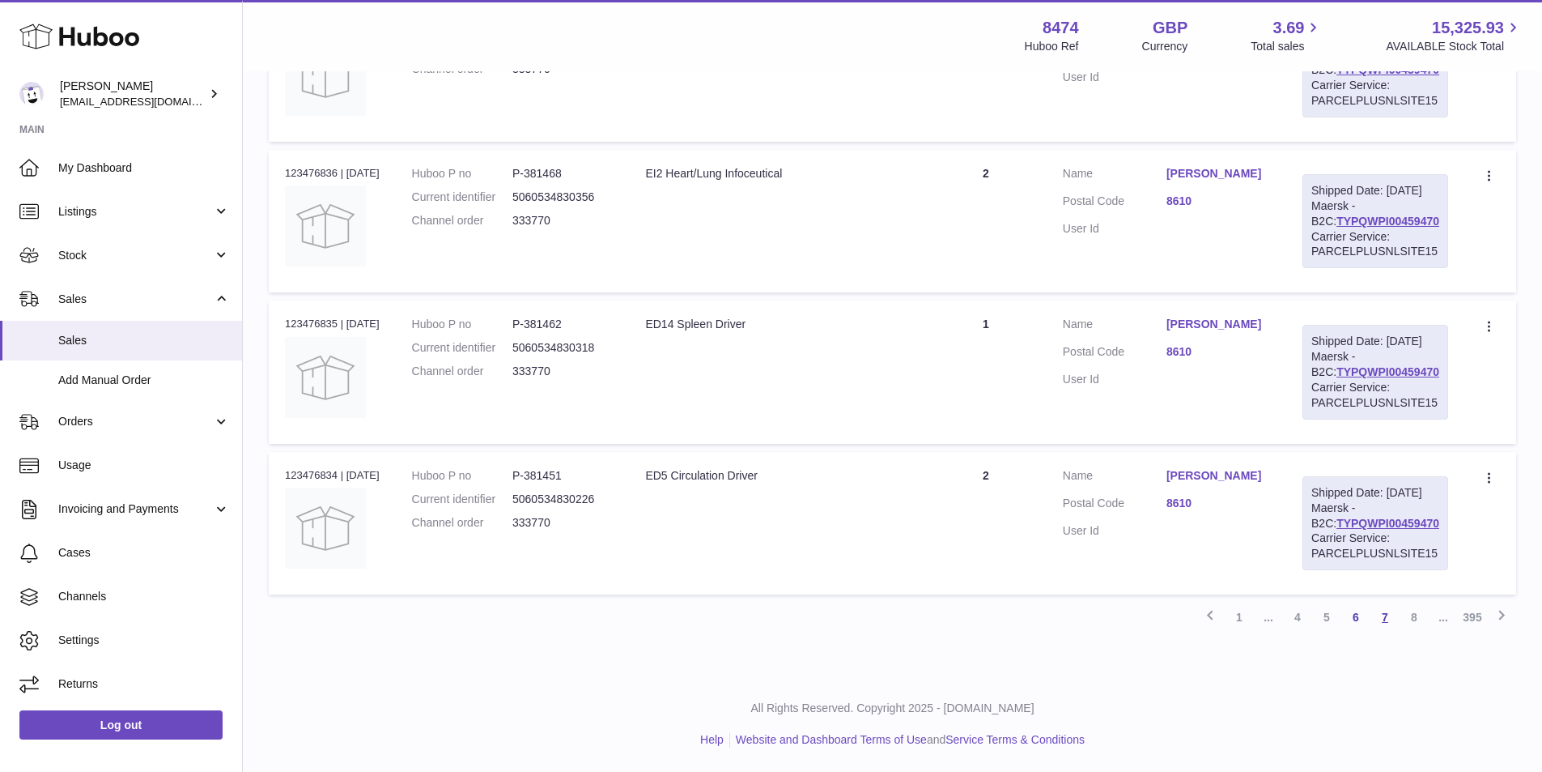
click at [1388, 610] on link "7" at bounding box center [1385, 616] width 29 height 29
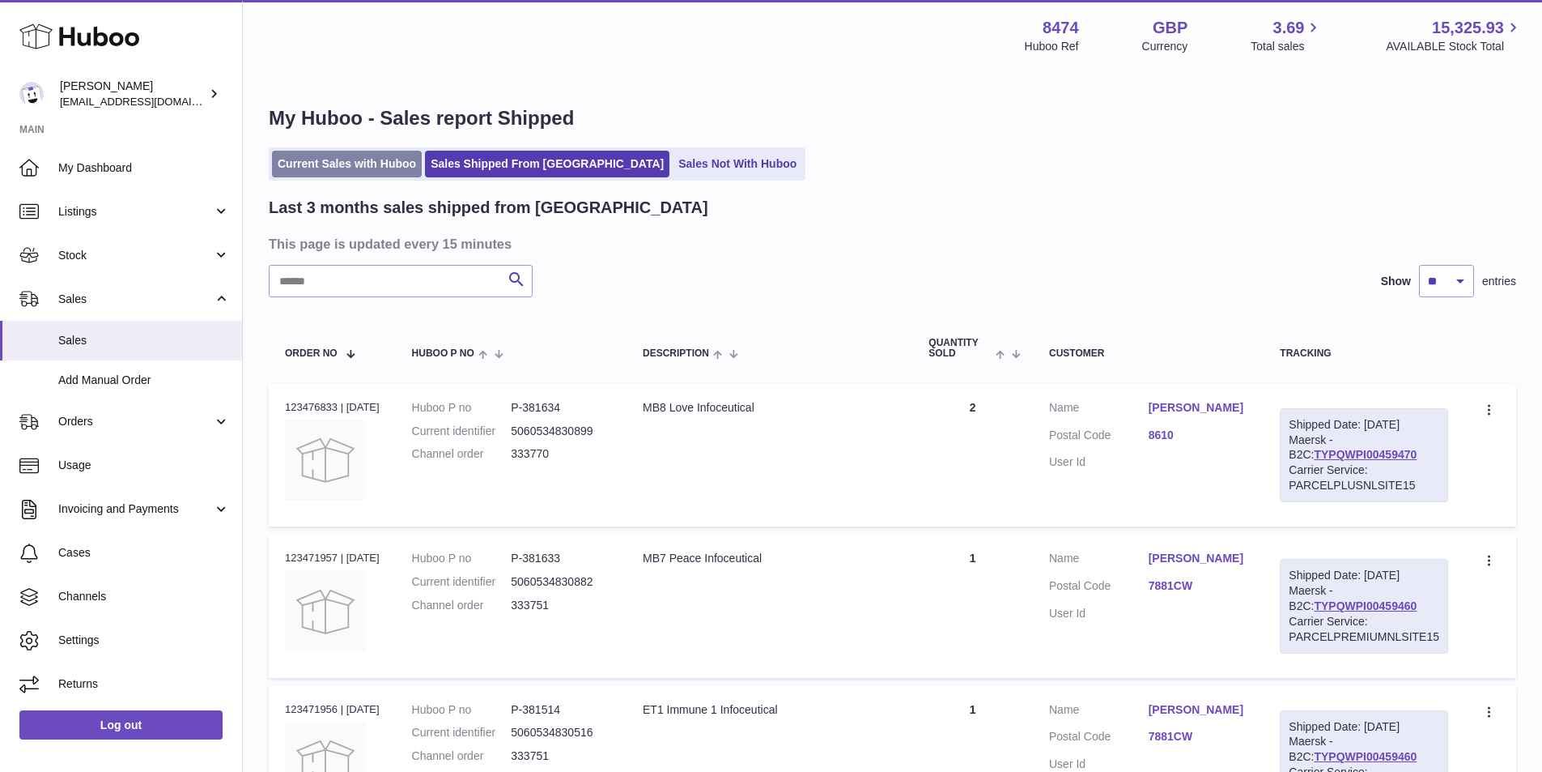
click at [312, 163] on link "Current Sales with Huboo" at bounding box center [347, 164] width 150 height 27
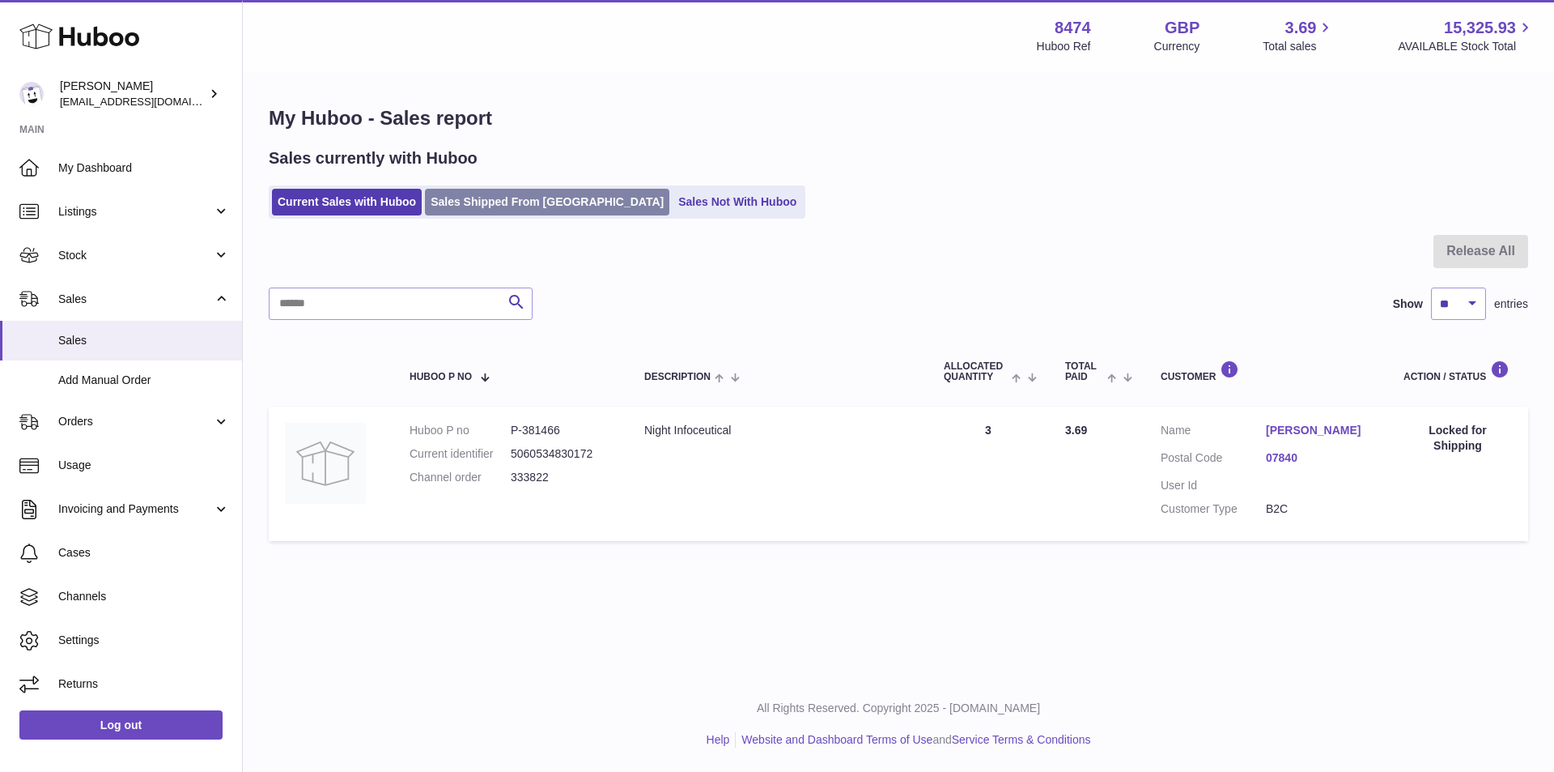
click at [498, 198] on link "Sales Shipped From [GEOGRAPHIC_DATA]" at bounding box center [547, 202] width 244 height 27
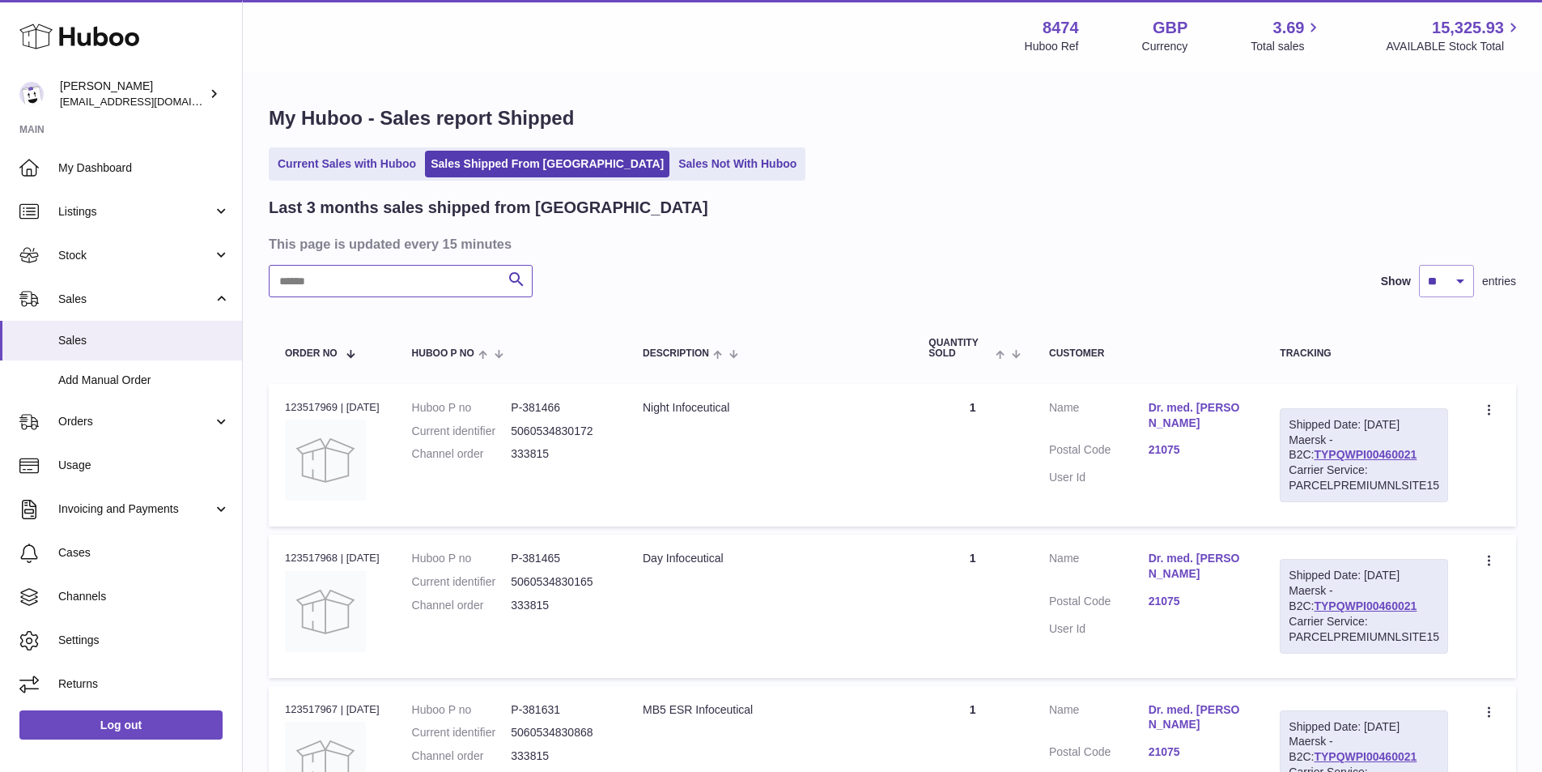
click at [364, 279] on input "text" at bounding box center [401, 281] width 264 height 32
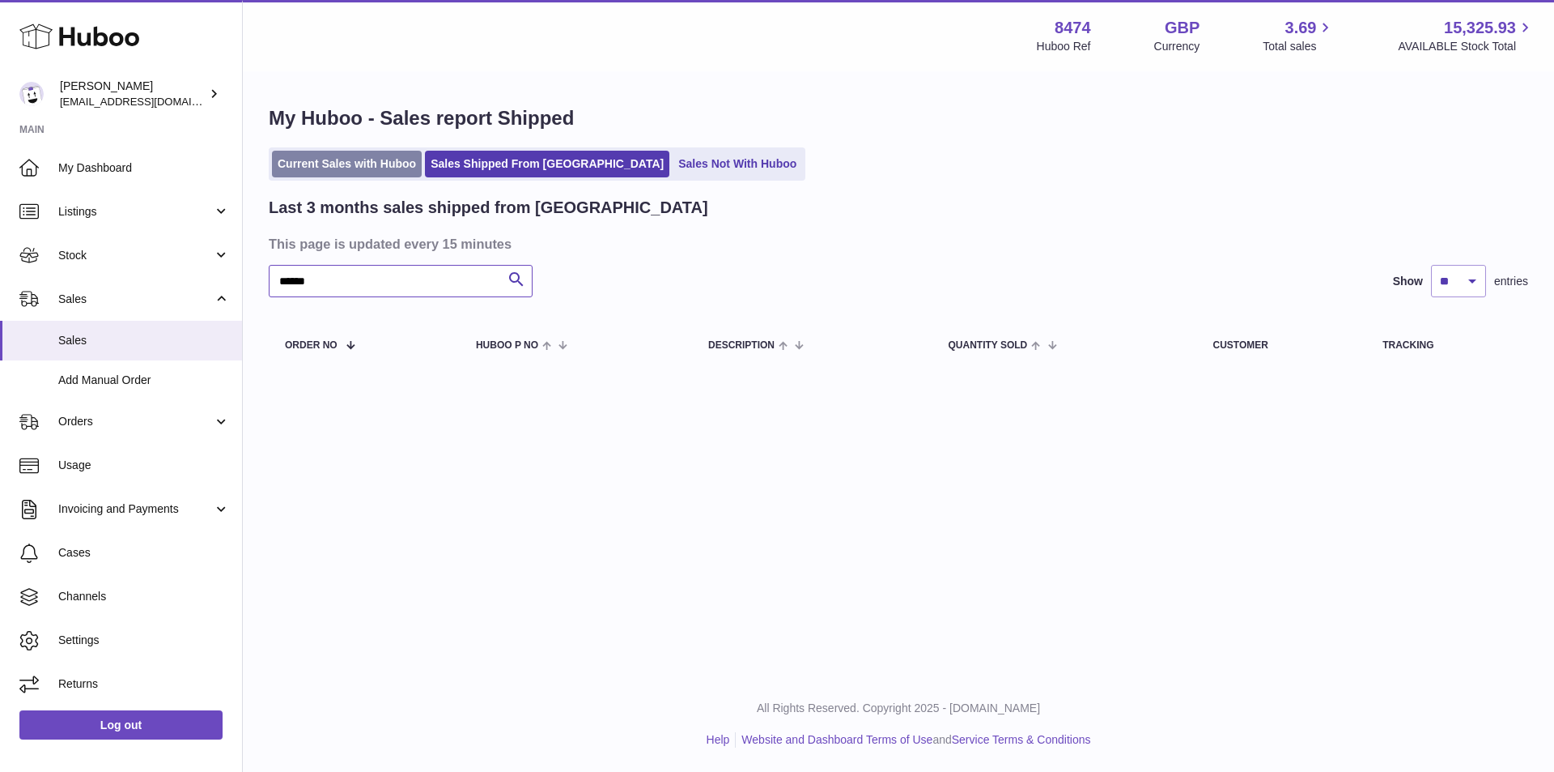
type input "******"
click at [342, 168] on link "Current Sales with Huboo" at bounding box center [347, 164] width 150 height 27
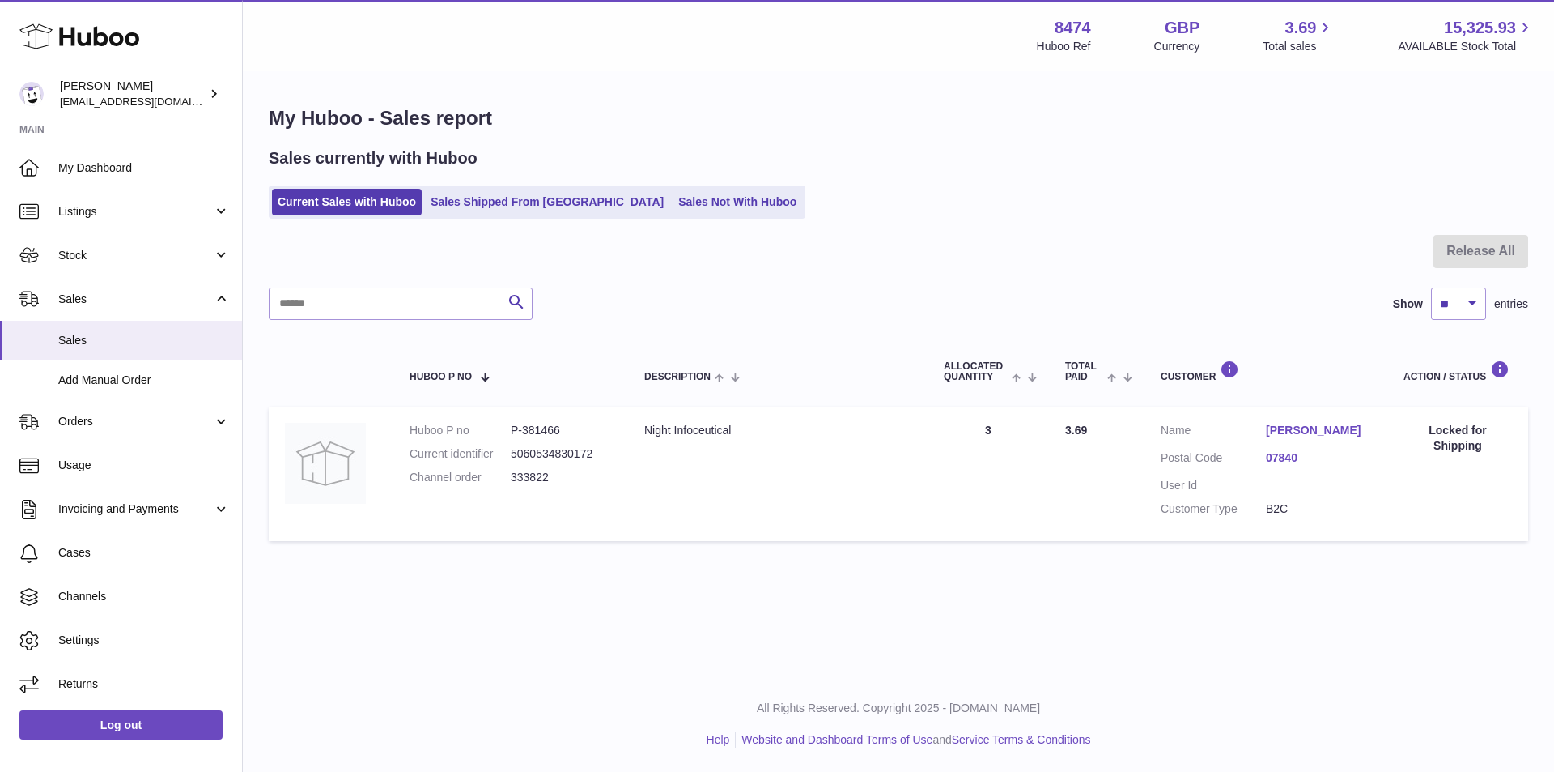
click at [337, 321] on div "Release All Search Show ** ** ** *** entries Huboo P no Description ALLOCATED Q…" at bounding box center [899, 392] width 1260 height 314
click at [337, 304] on input "text" at bounding box center [401, 303] width 264 height 32
type input "******"
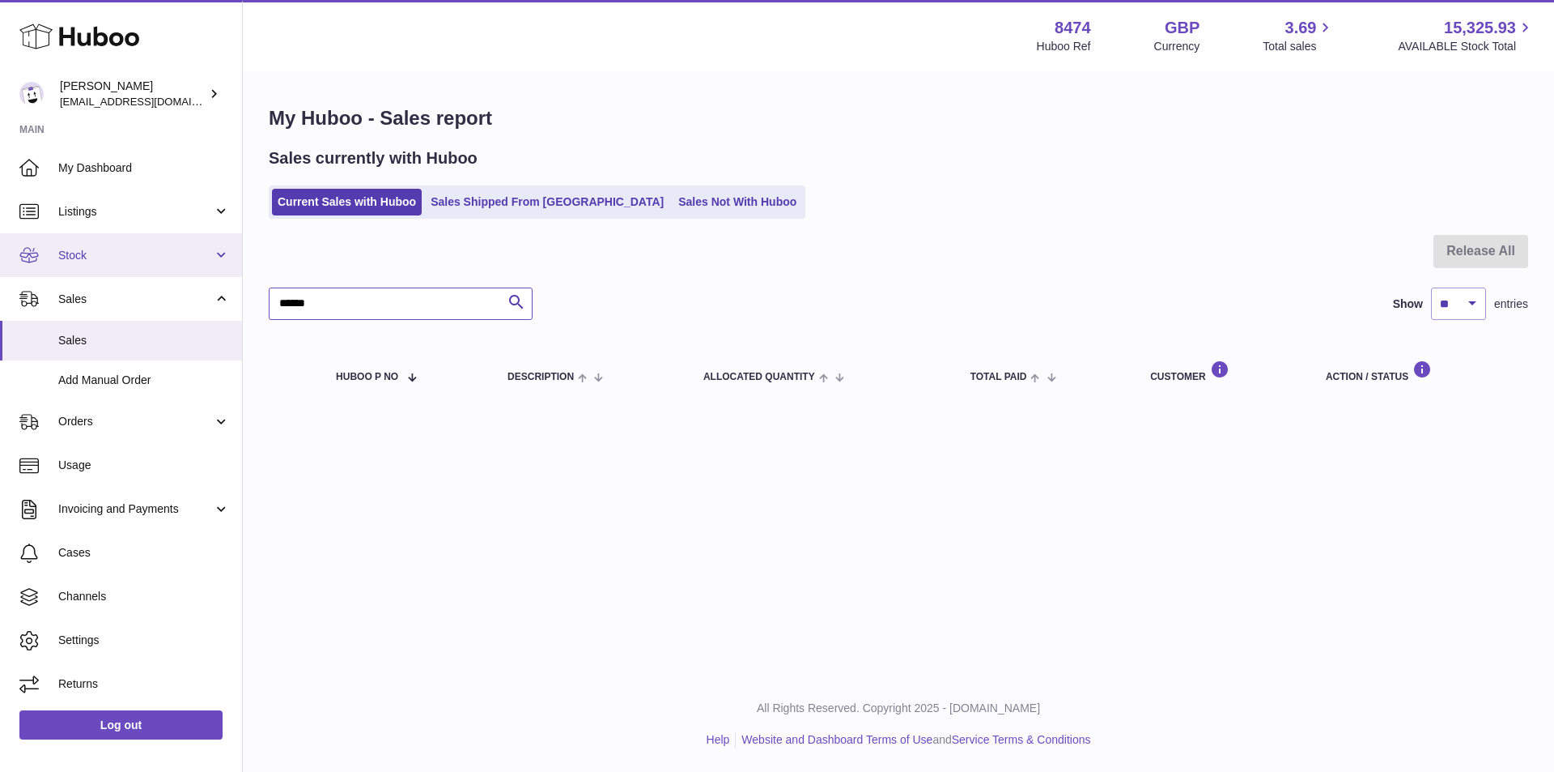
drag, startPoint x: 338, startPoint y: 305, endPoint x: 12, endPoint y: 273, distance: 327.1
click at [11, 273] on div "Huboo [PERSON_NAME] [EMAIL_ADDRESS][DOMAIN_NAME] Main My Dashboard Listings Not…" at bounding box center [777, 386] width 1554 height 772
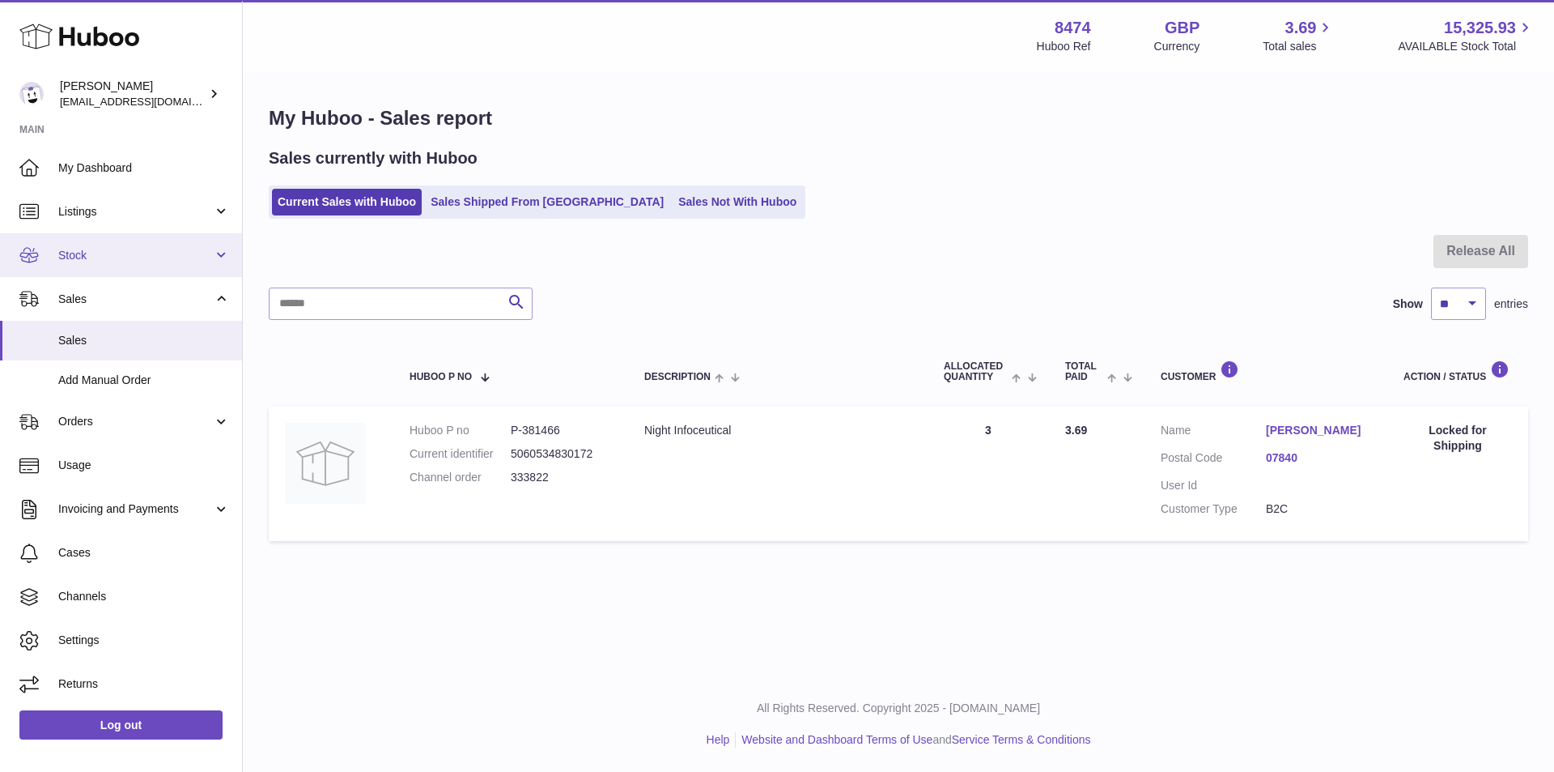
click at [63, 250] on span "Stock" at bounding box center [135, 255] width 155 height 15
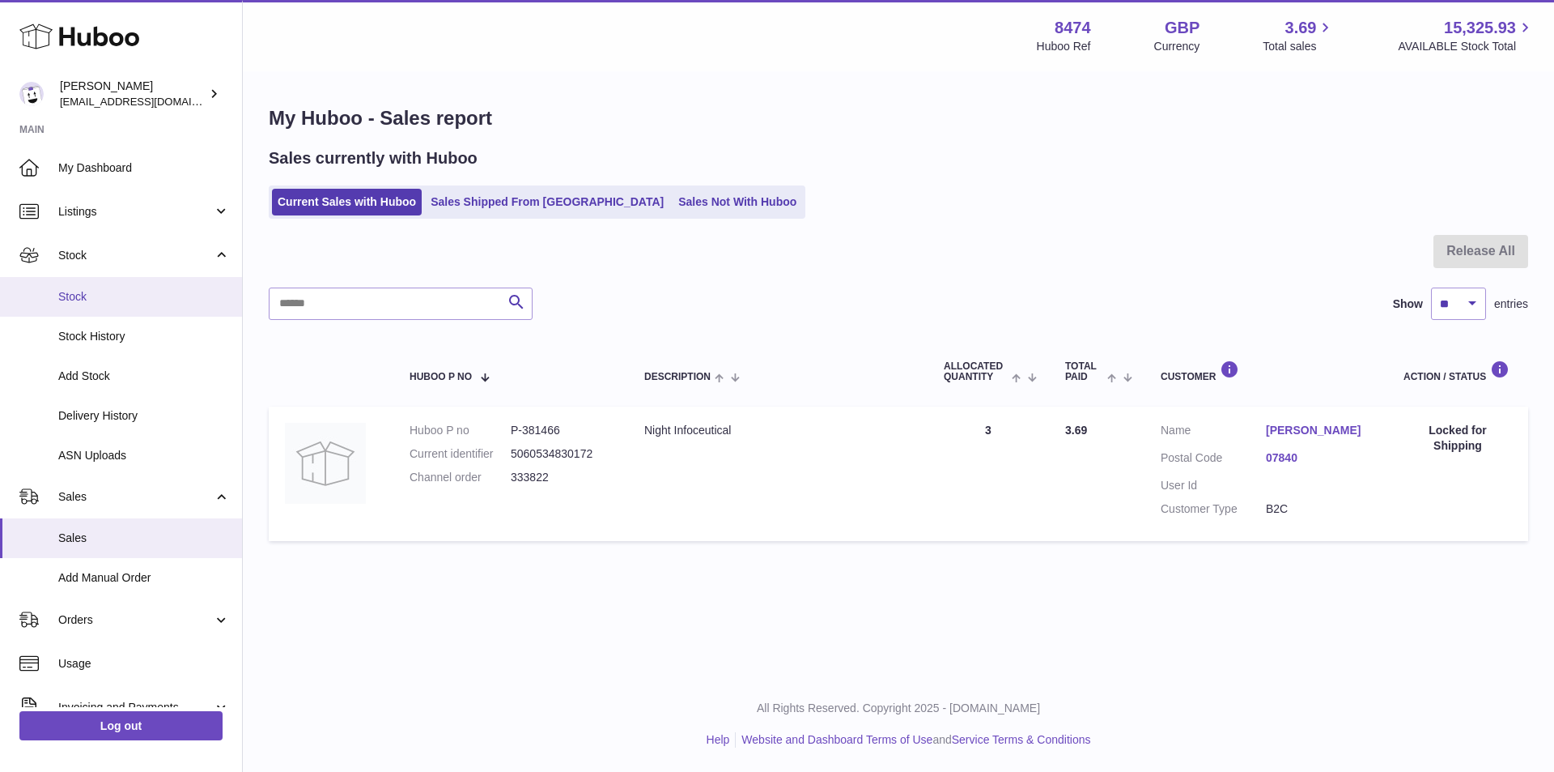
click at [108, 289] on span "Stock" at bounding box center [144, 296] width 172 height 15
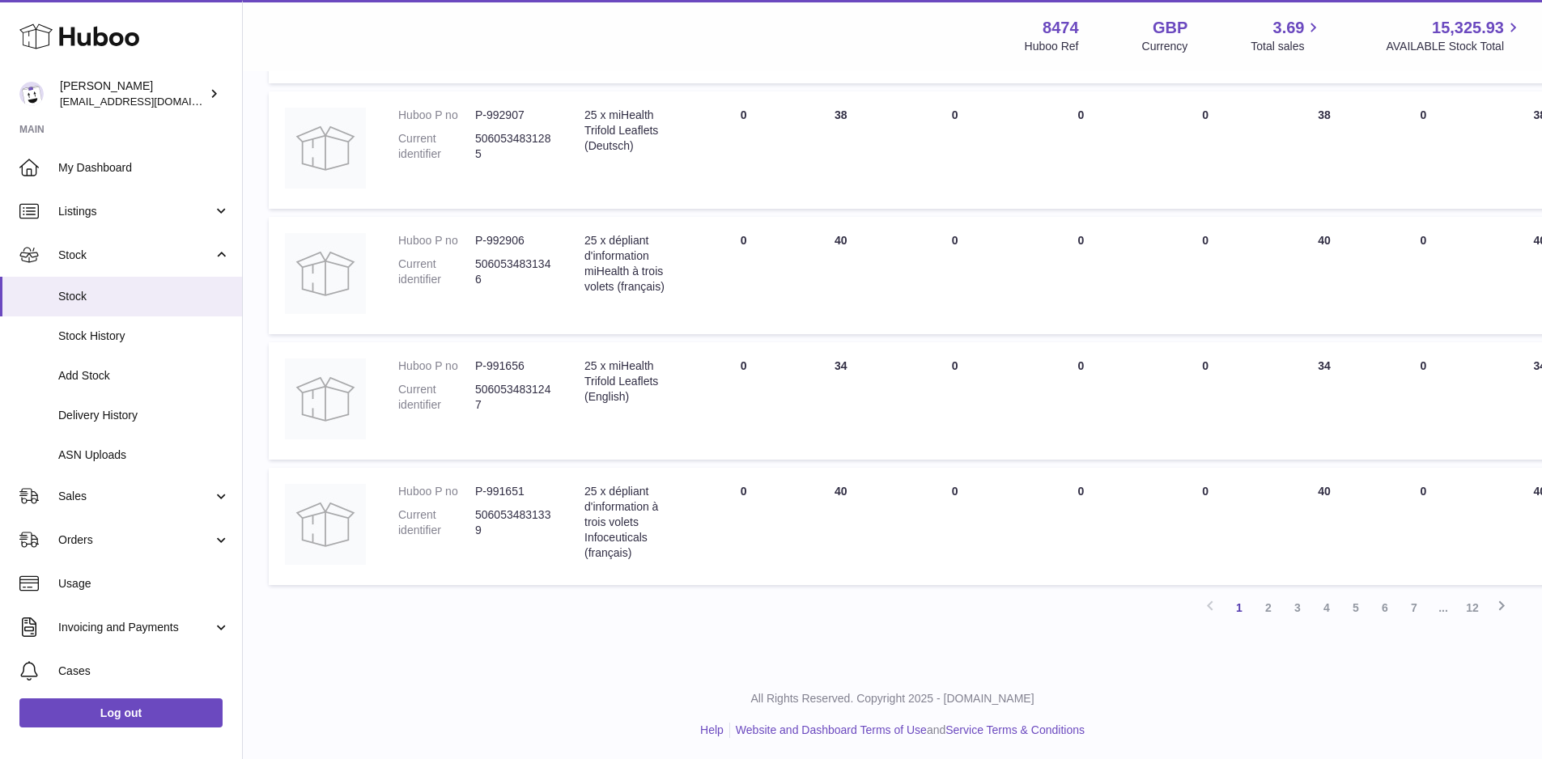
scroll to position [986, 0]
click at [1265, 601] on link "2" at bounding box center [1268, 604] width 29 height 29
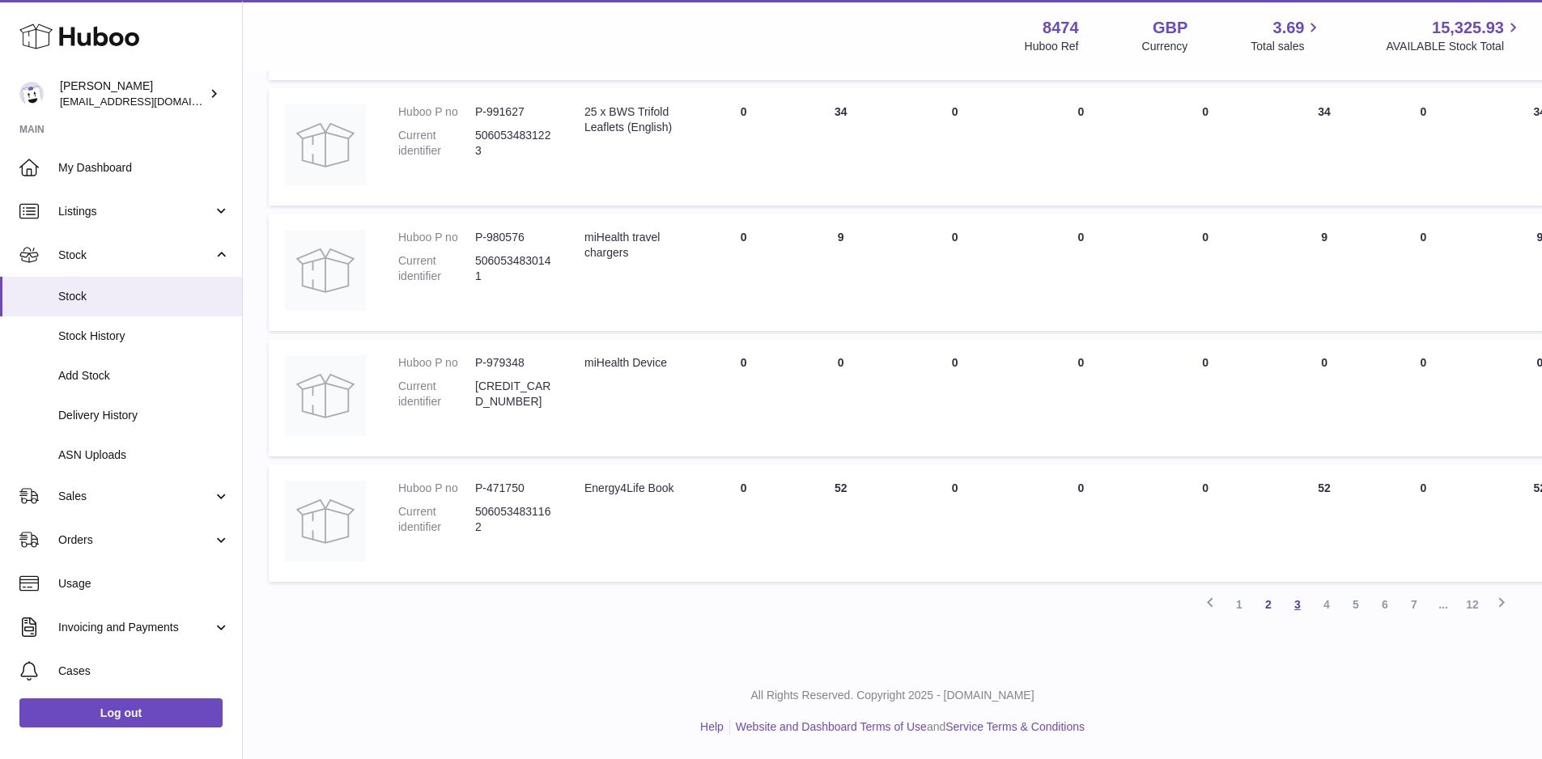
click at [1290, 602] on link "3" at bounding box center [1297, 604] width 29 height 29
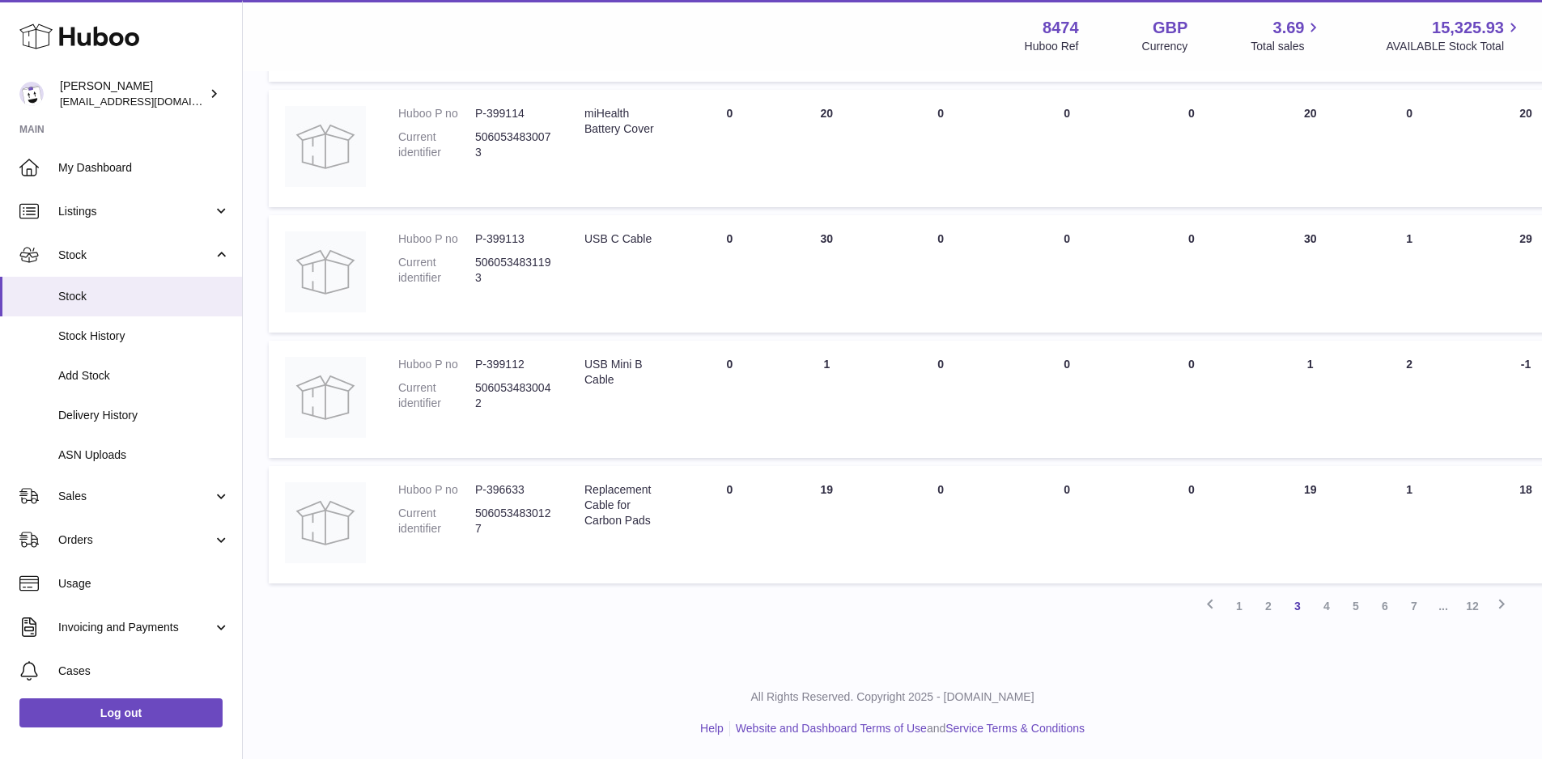
scroll to position [986, 0]
click at [1329, 602] on link "4" at bounding box center [1326, 604] width 29 height 29
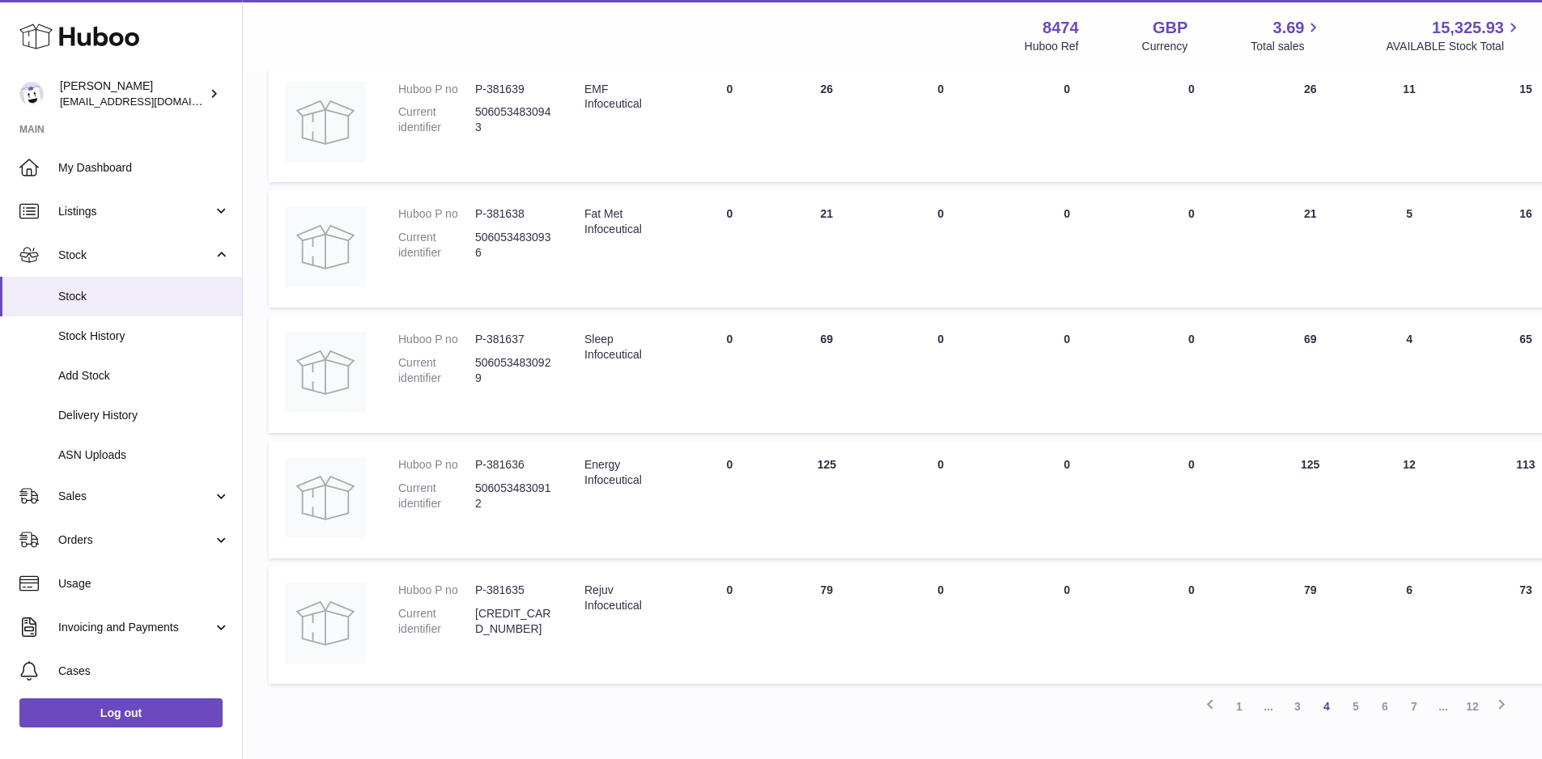
scroll to position [963, 0]
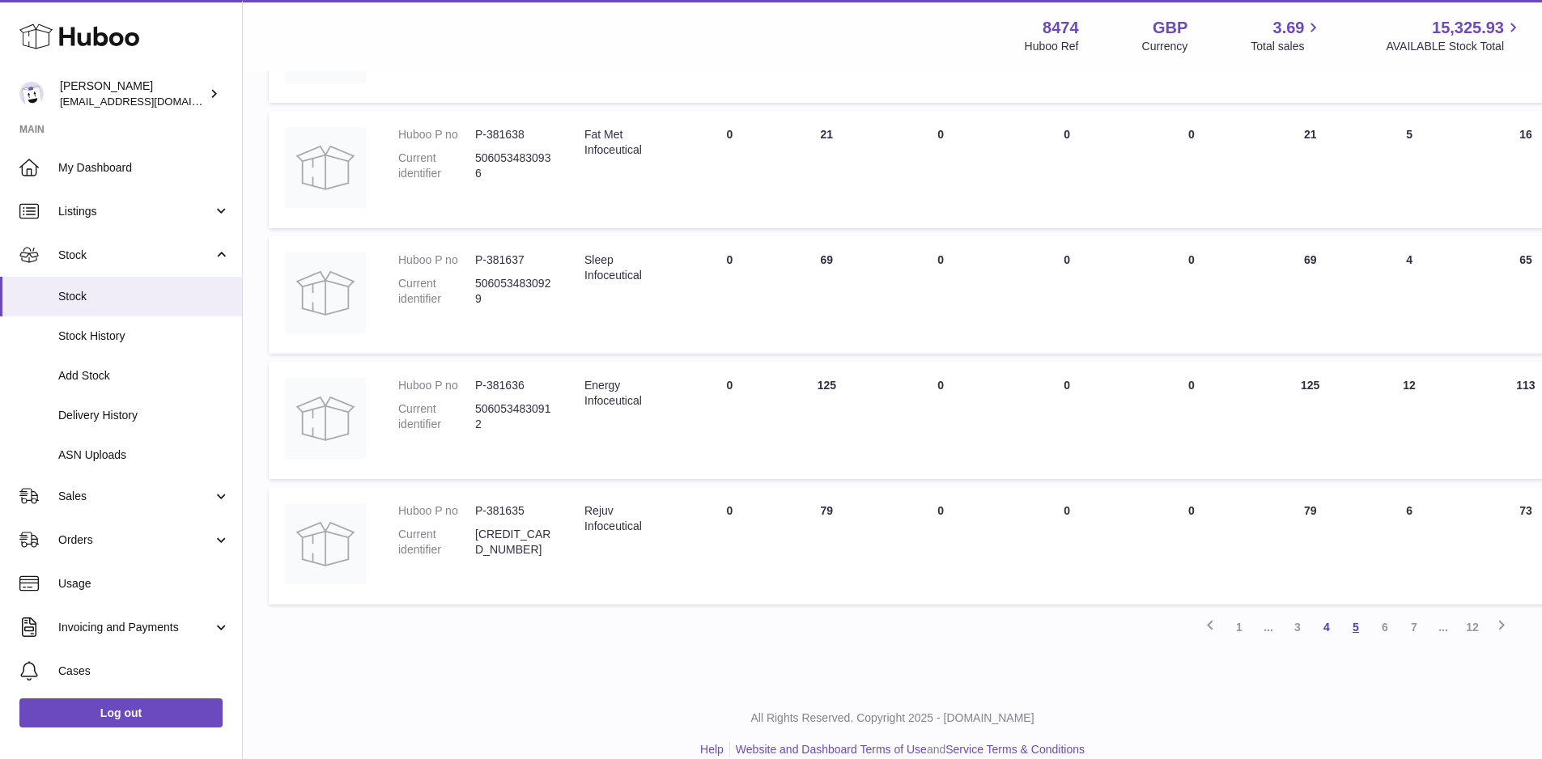
click at [1350, 623] on link "5" at bounding box center [1355, 627] width 29 height 29
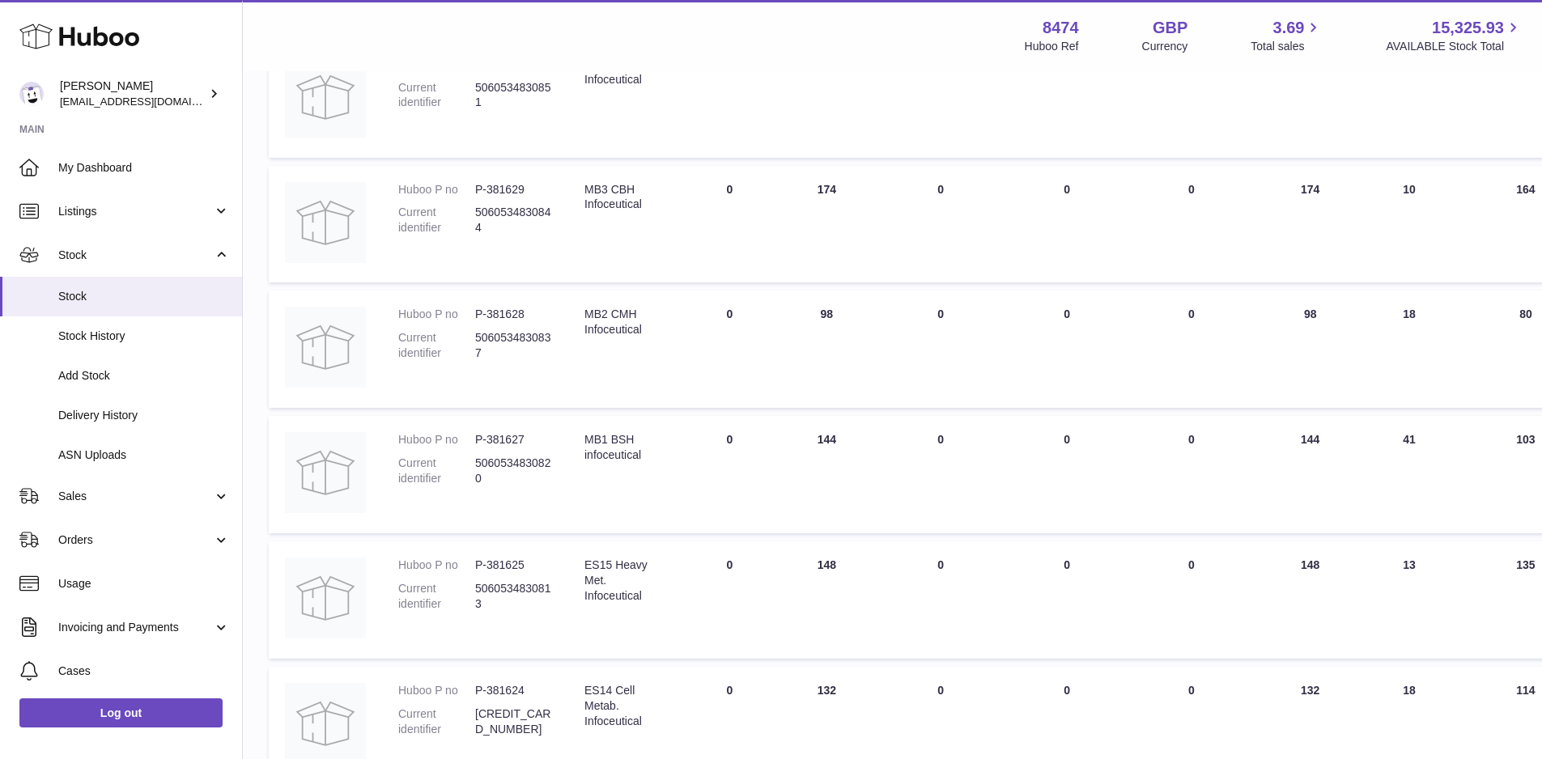
scroll to position [986, 0]
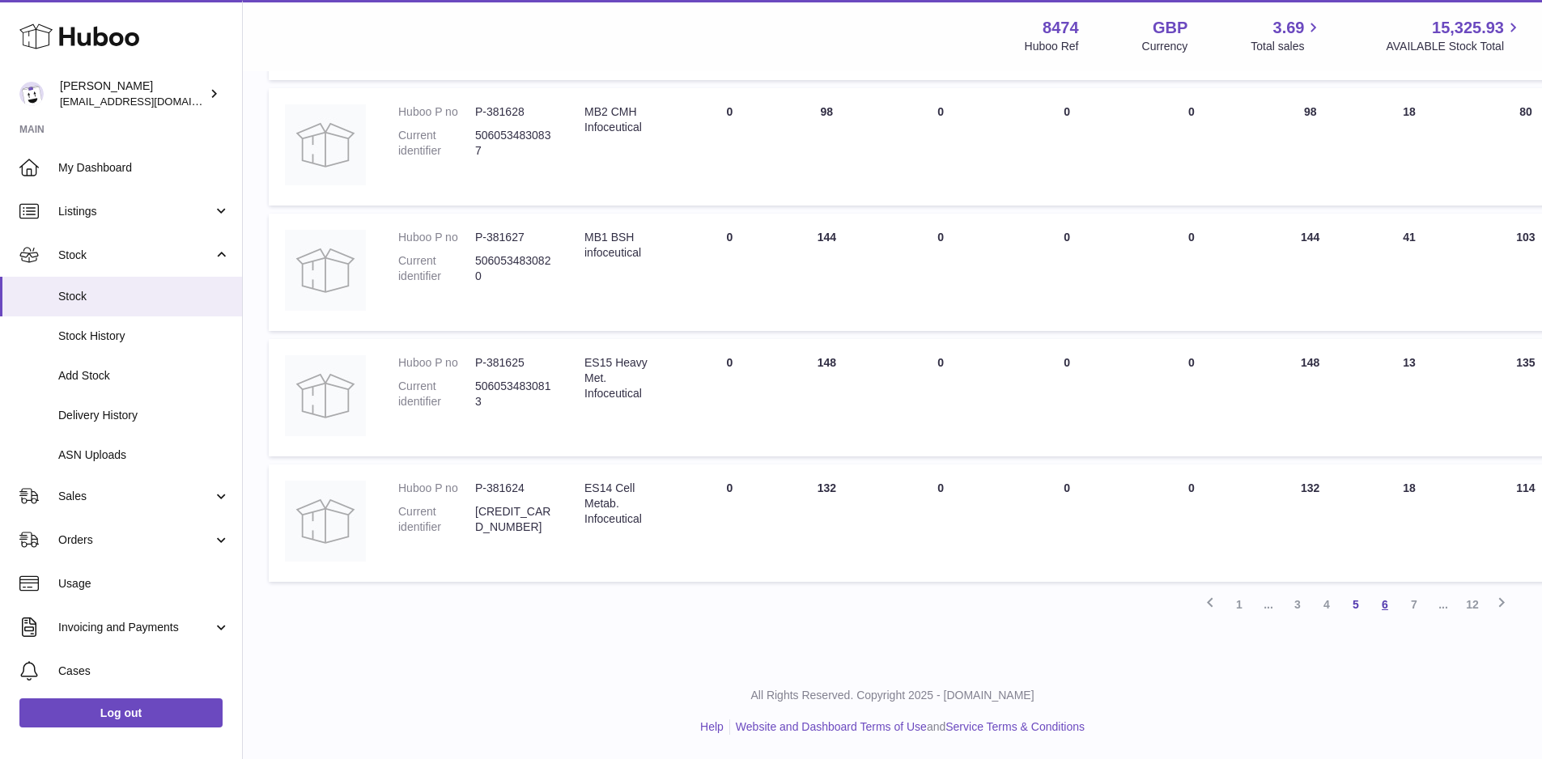
click at [1383, 603] on link "6" at bounding box center [1385, 604] width 29 height 29
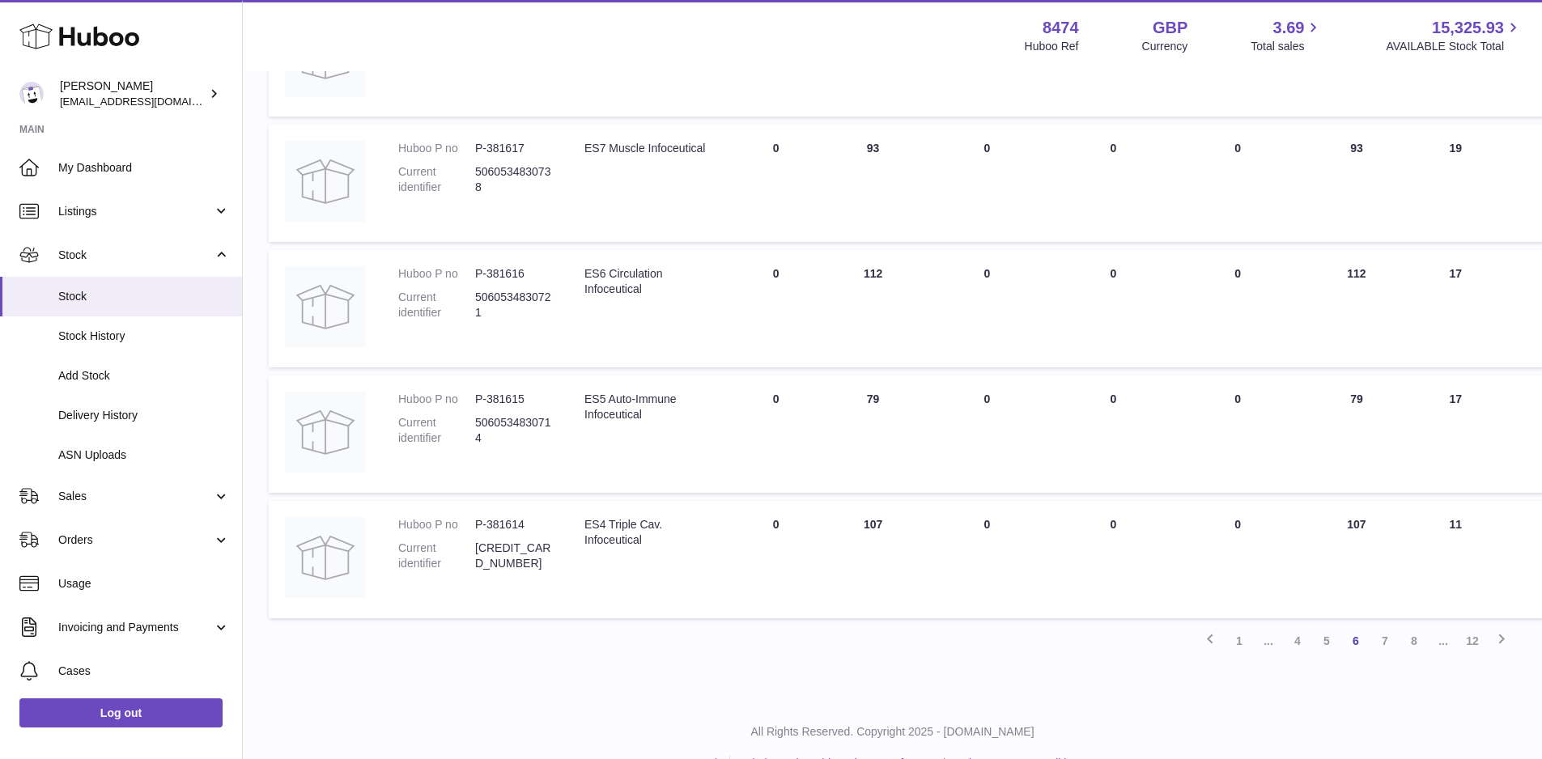
scroll to position [986, 0]
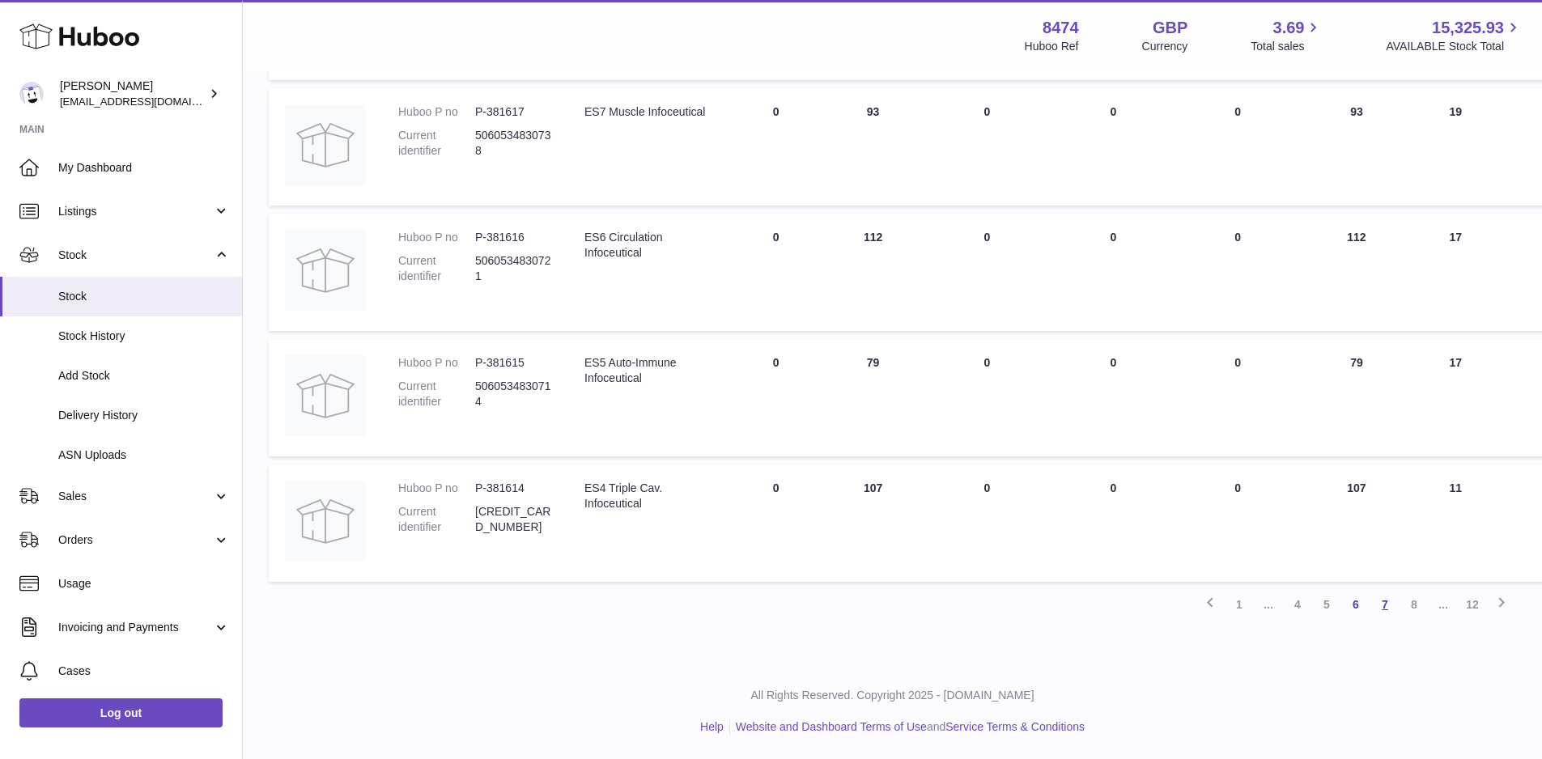
click at [1384, 604] on link "7" at bounding box center [1385, 604] width 29 height 29
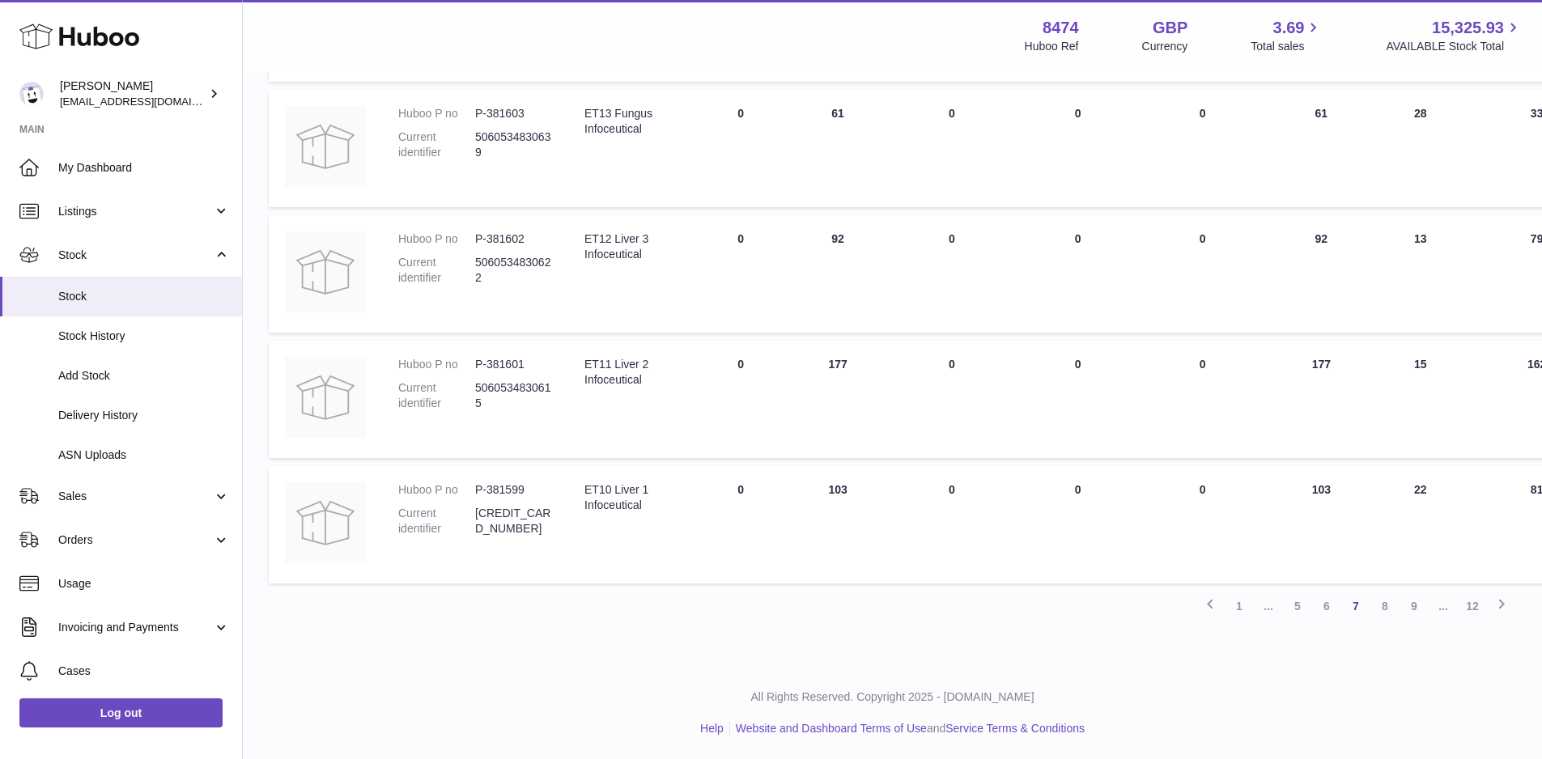
scroll to position [986, 0]
click at [1385, 605] on link "8" at bounding box center [1385, 604] width 29 height 29
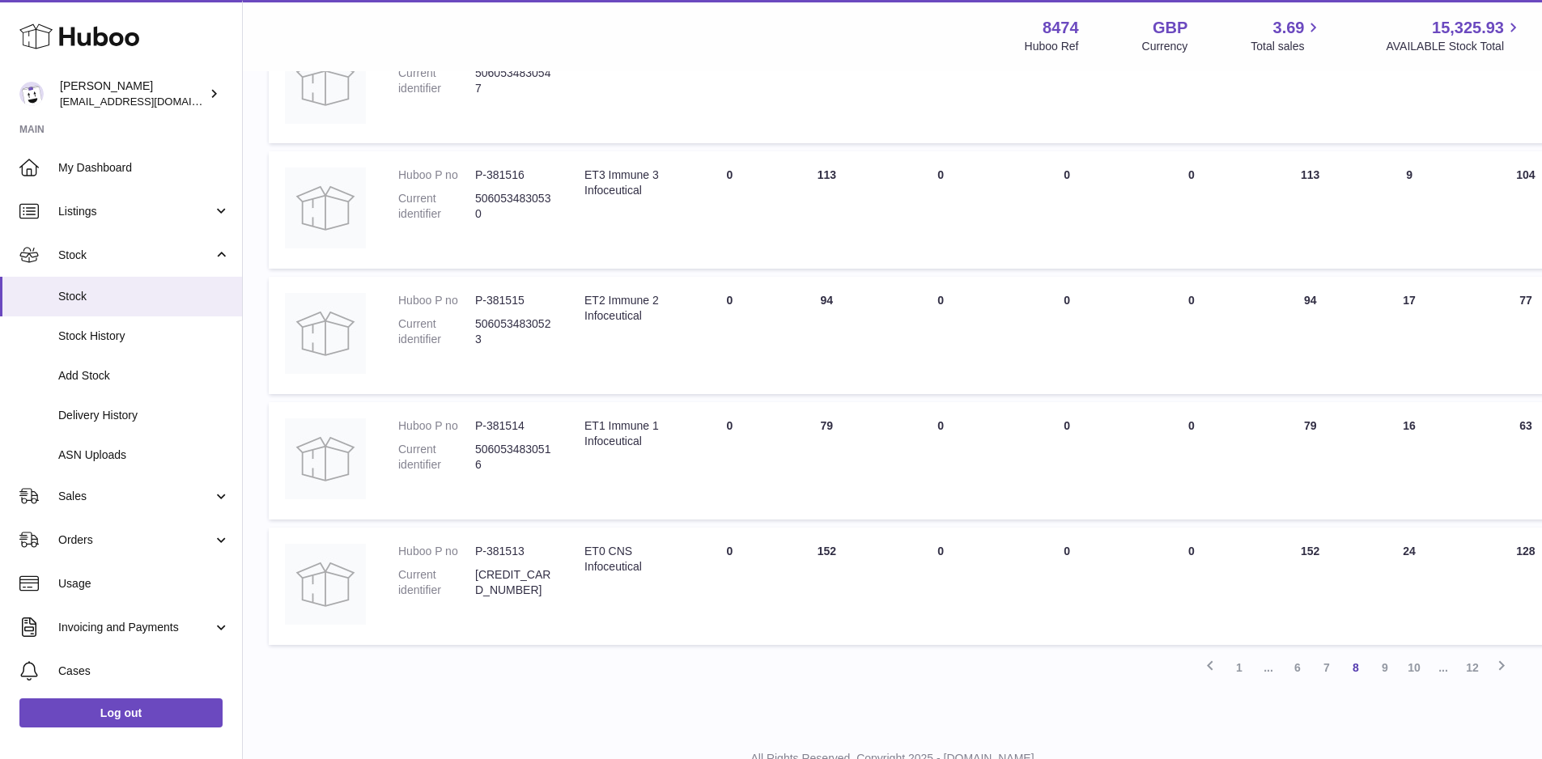
scroll to position [986, 0]
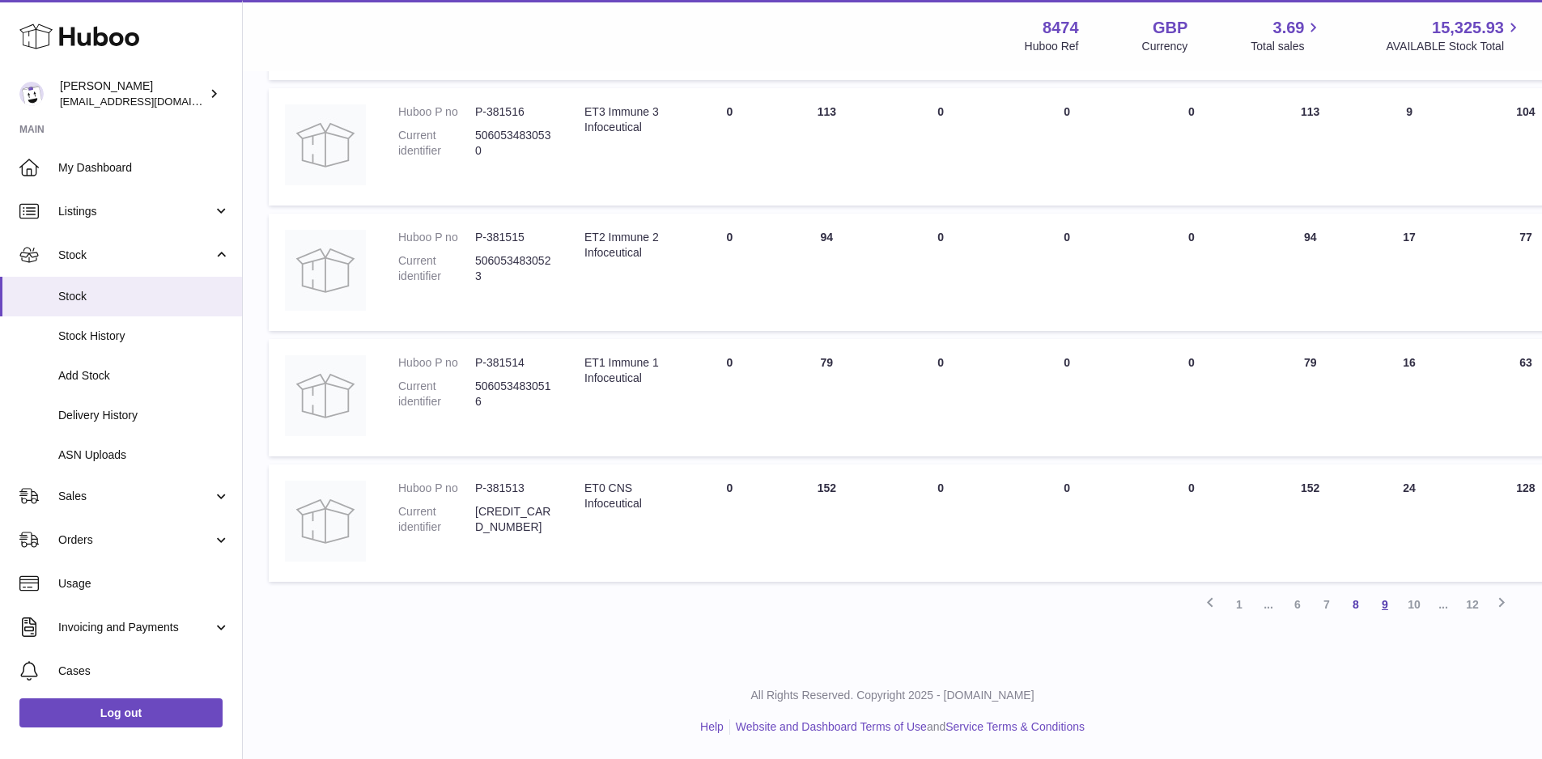
click at [1379, 603] on link "9" at bounding box center [1385, 604] width 29 height 29
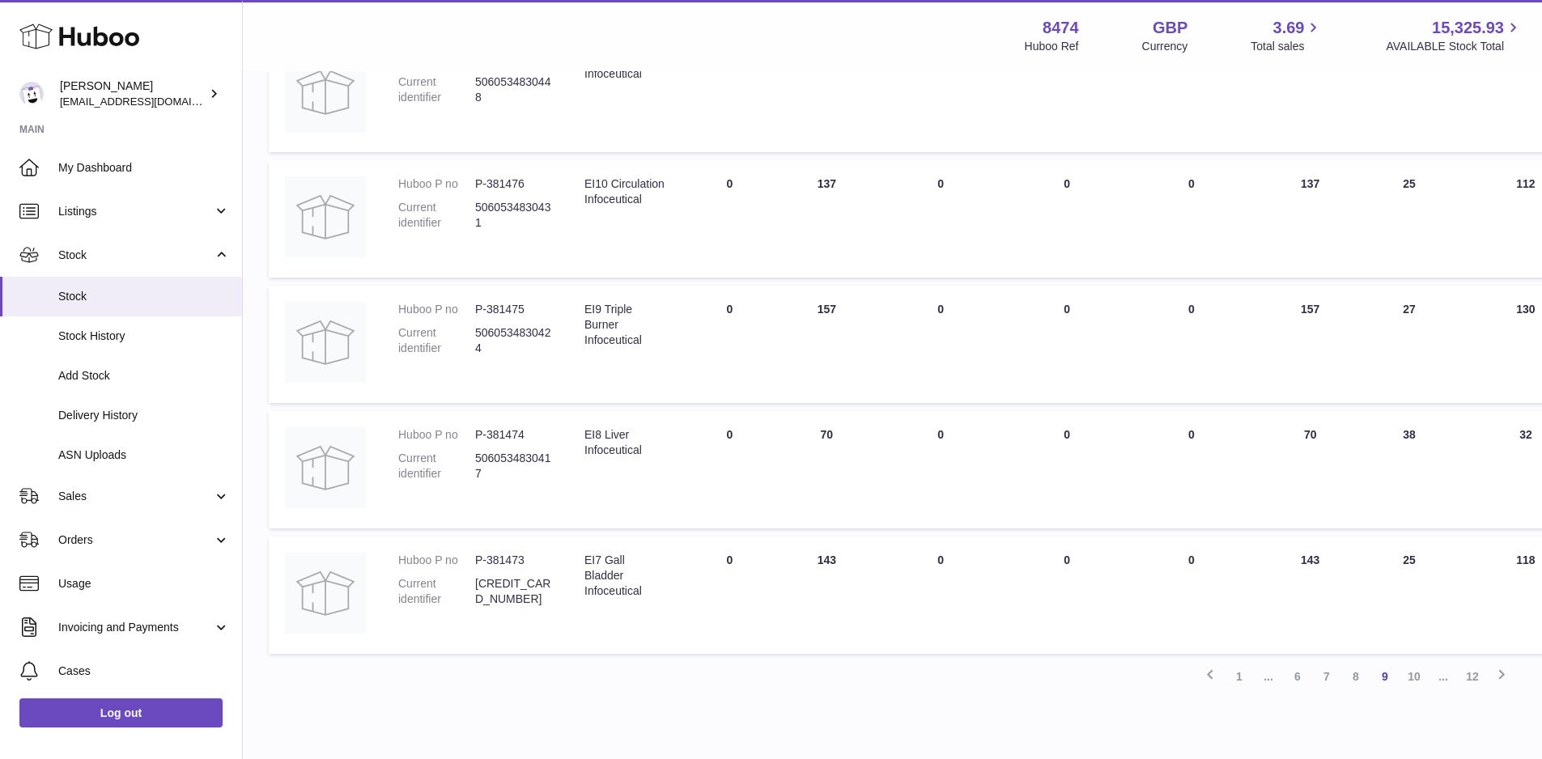
scroll to position [986, 0]
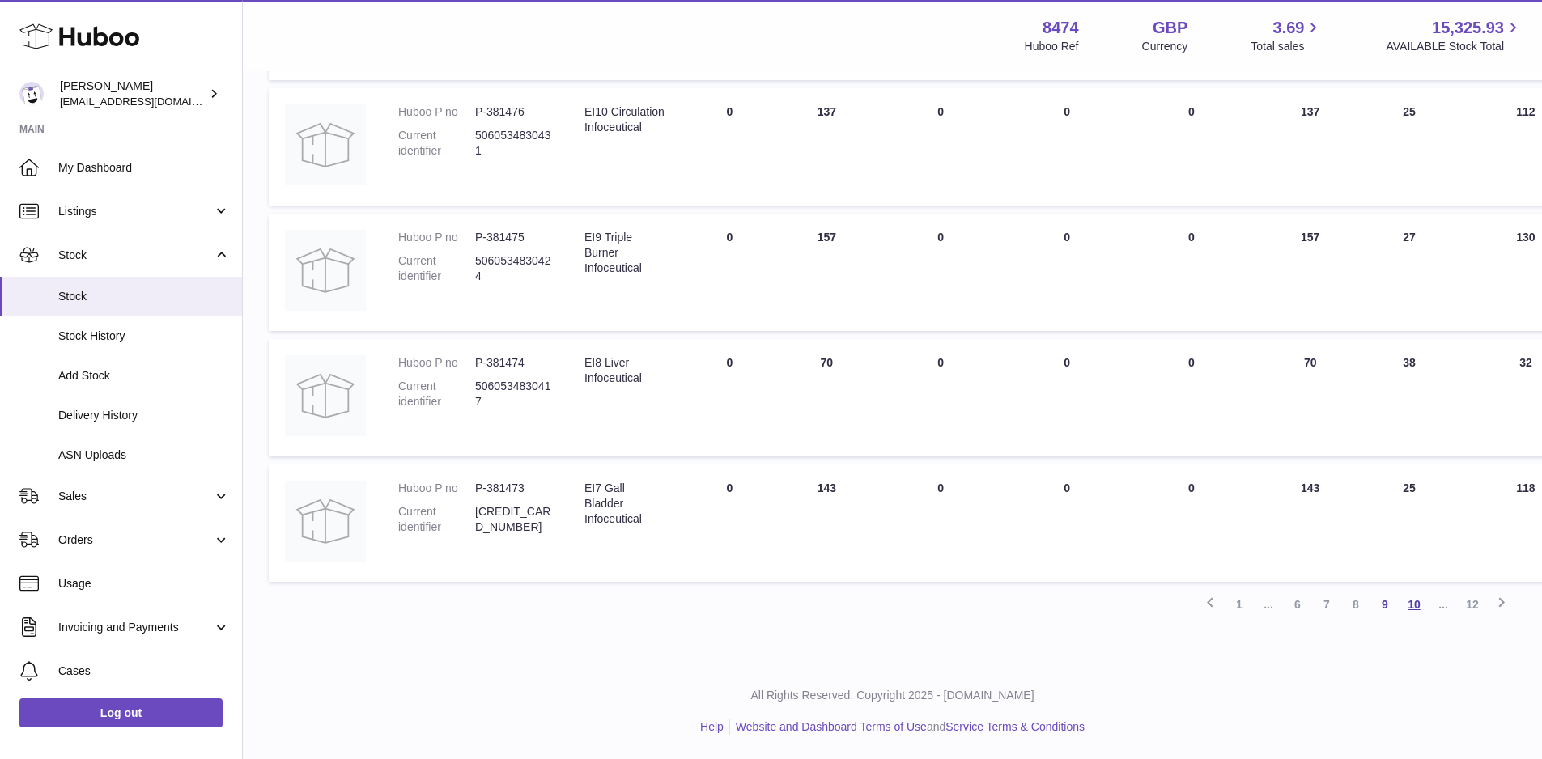
click at [1419, 602] on link "10" at bounding box center [1414, 604] width 29 height 29
click at [1440, 597] on link "11" at bounding box center [1443, 604] width 29 height 29
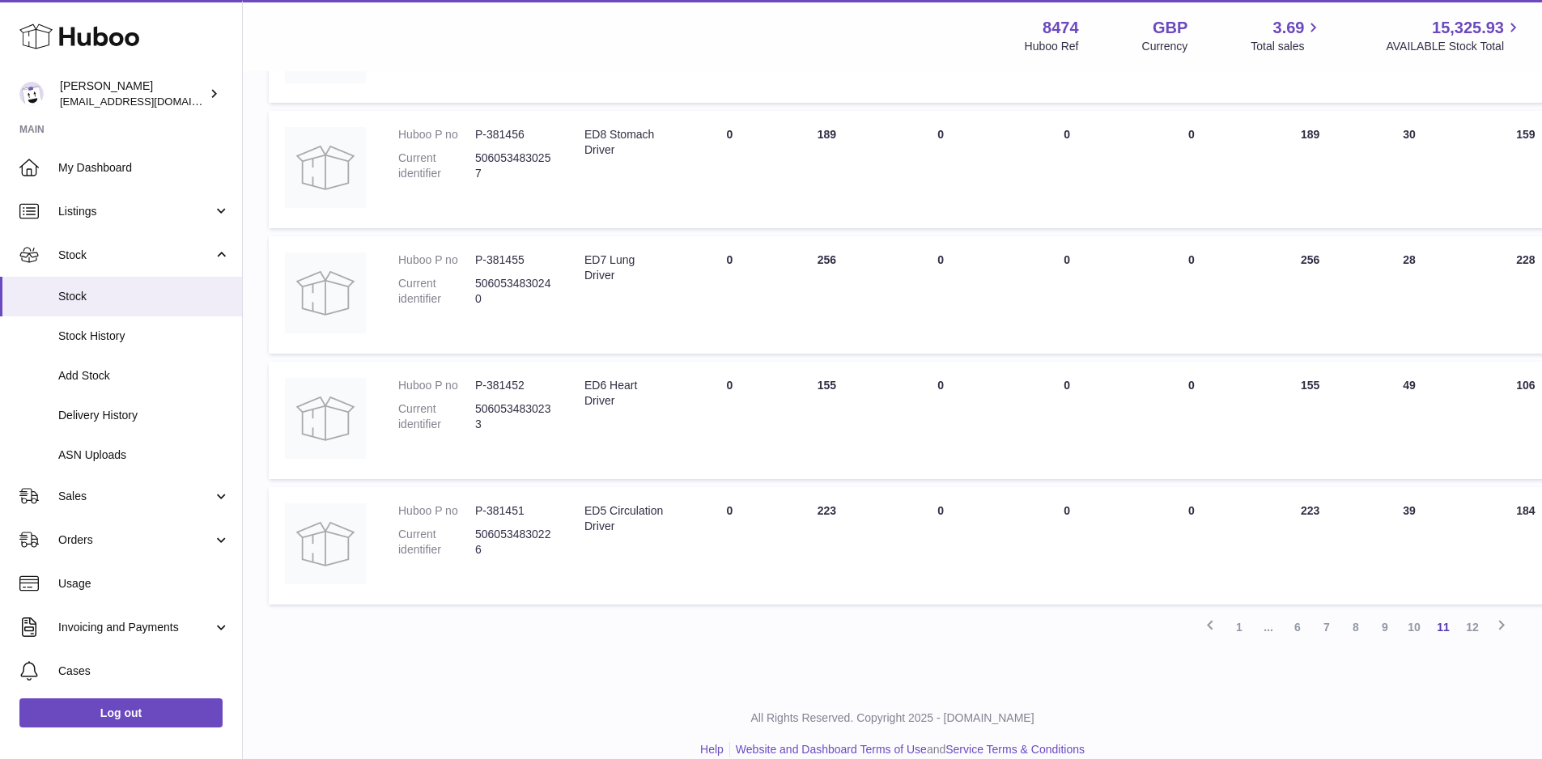
scroll to position [986, 0]
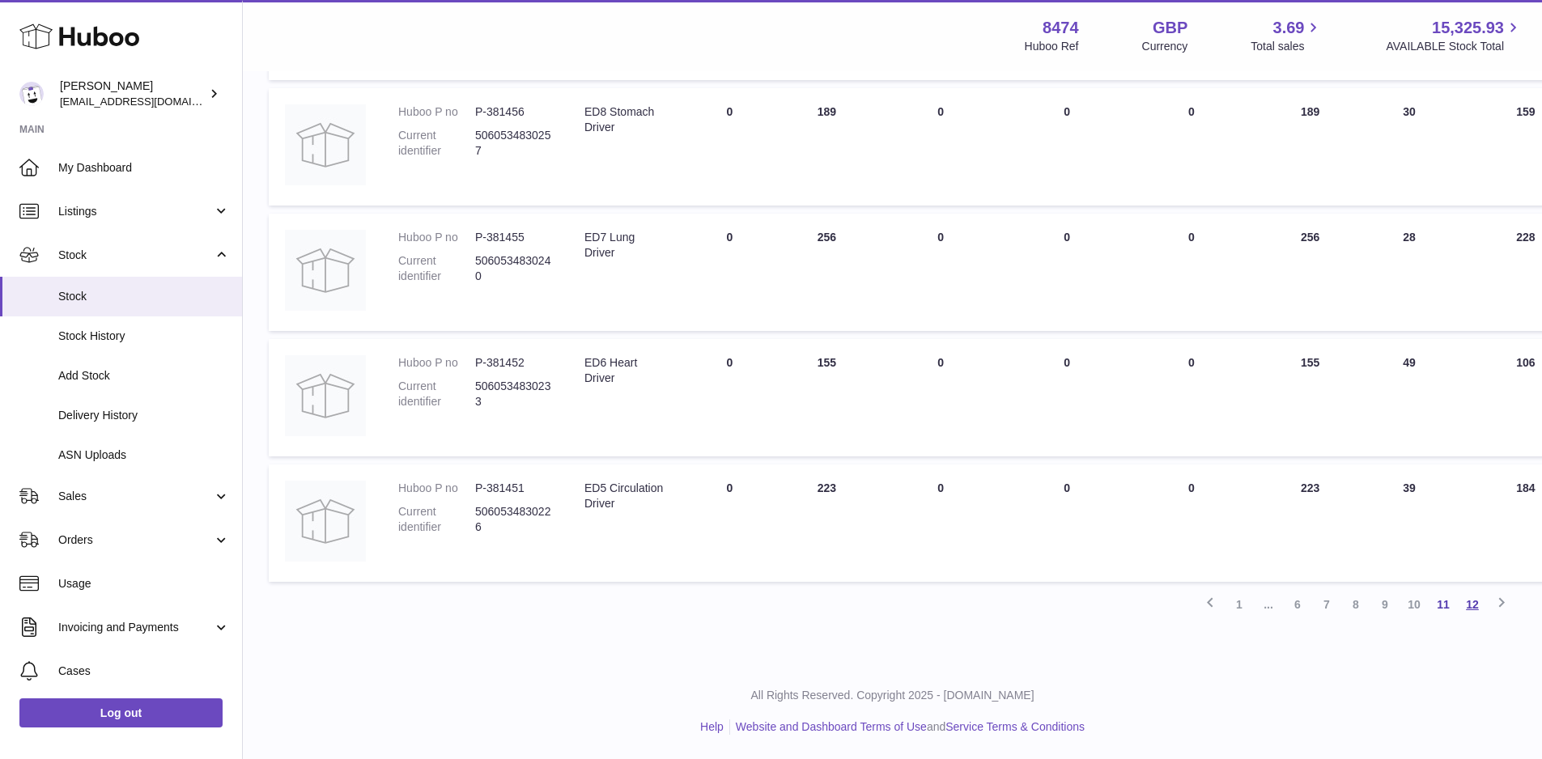
click at [1477, 602] on link "12" at bounding box center [1472, 604] width 29 height 29
click at [1239, 603] on link "1" at bounding box center [1239, 604] width 29 height 29
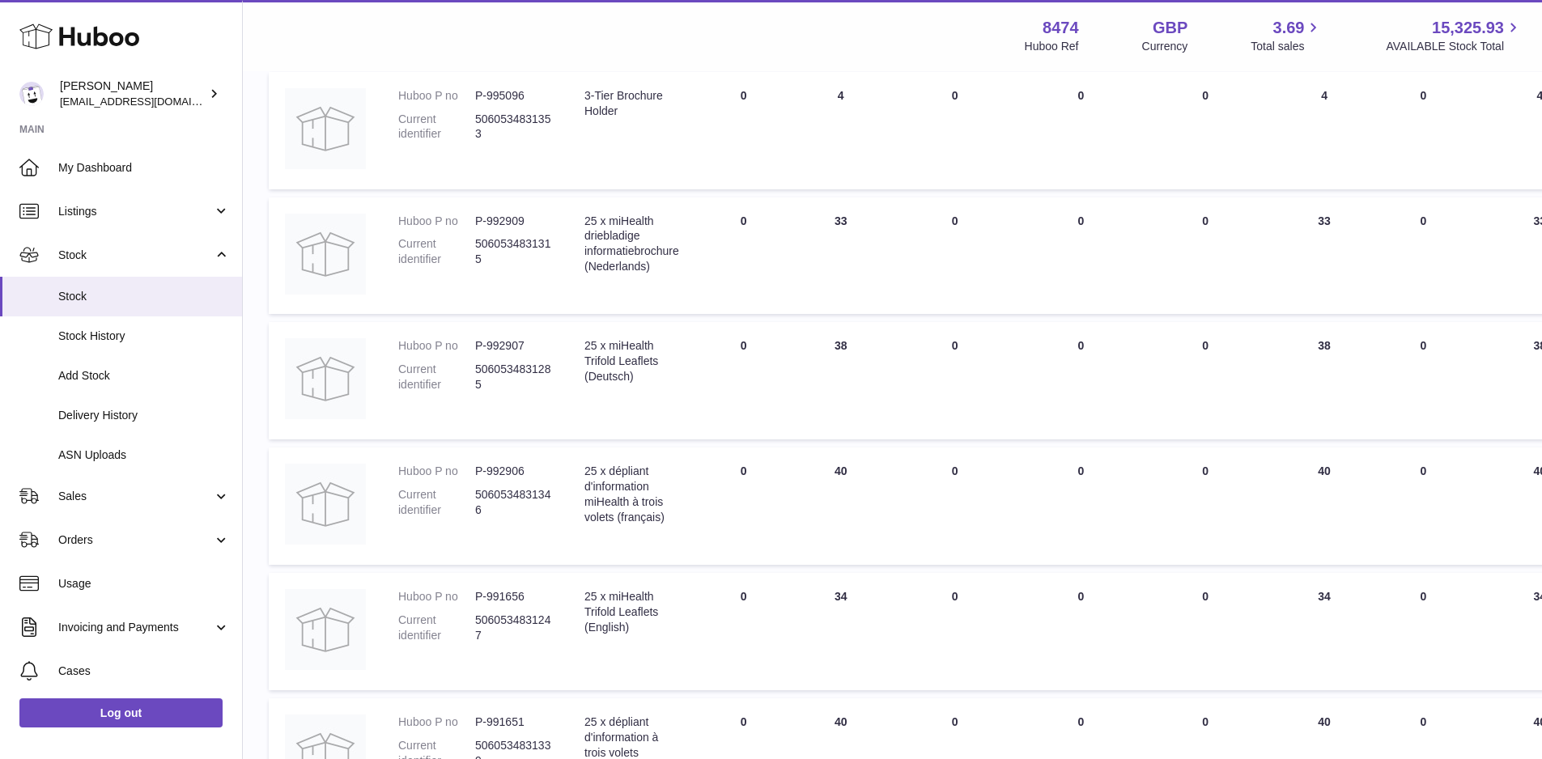
scroll to position [986, 0]
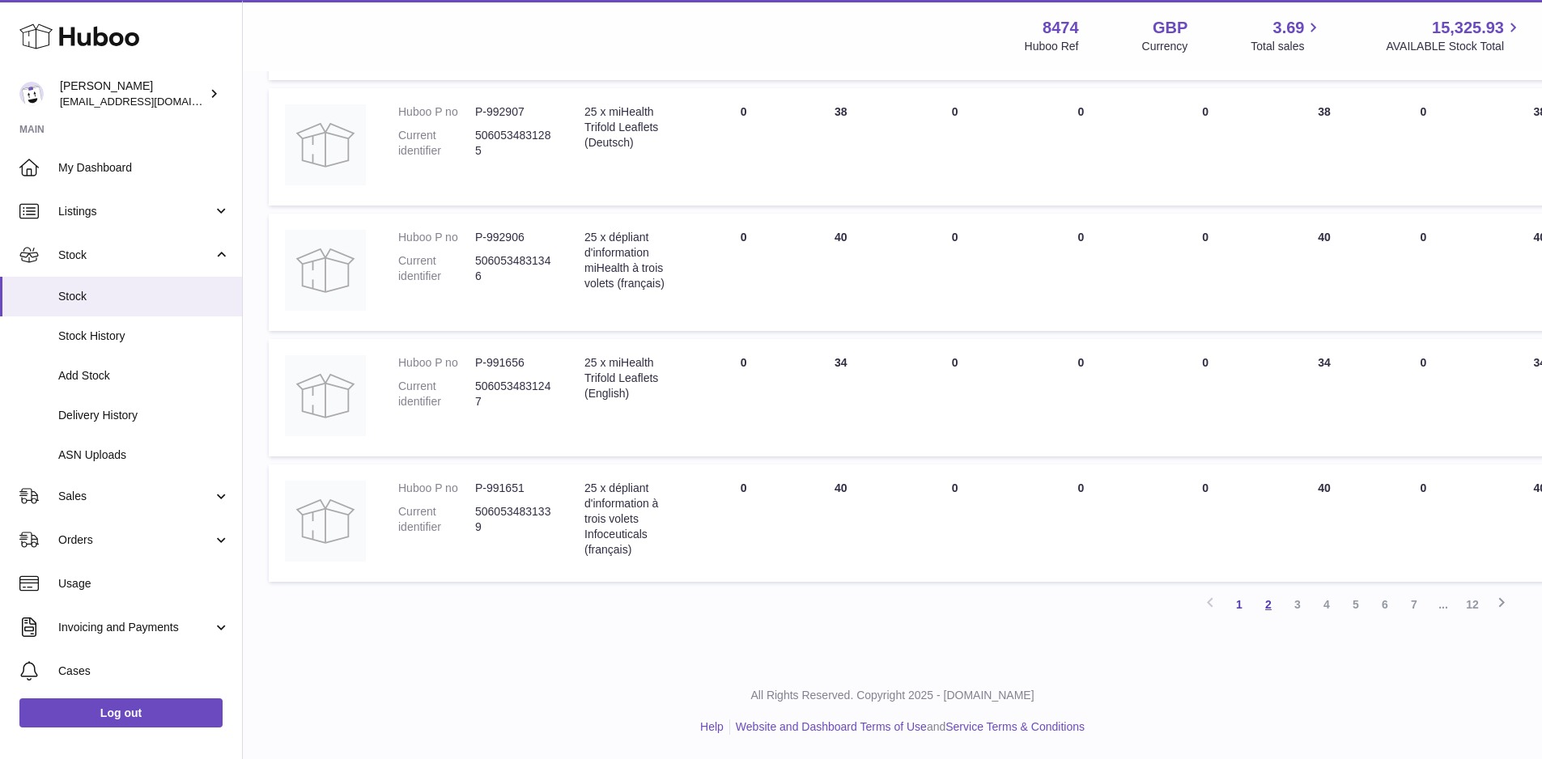
click at [1266, 605] on link "2" at bounding box center [1268, 604] width 29 height 29
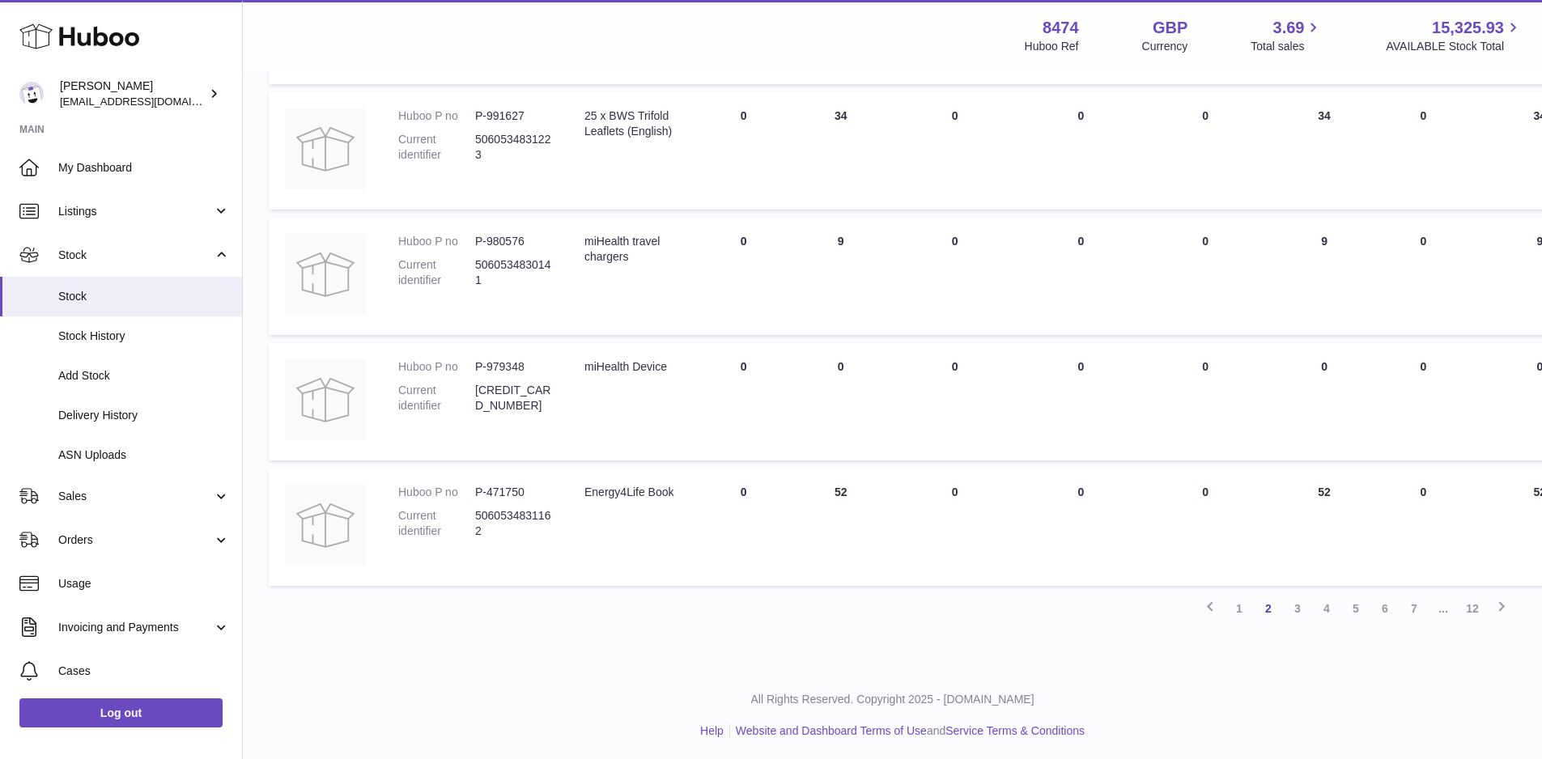
scroll to position [986, 0]
click at [1298, 604] on link "3" at bounding box center [1297, 604] width 29 height 29
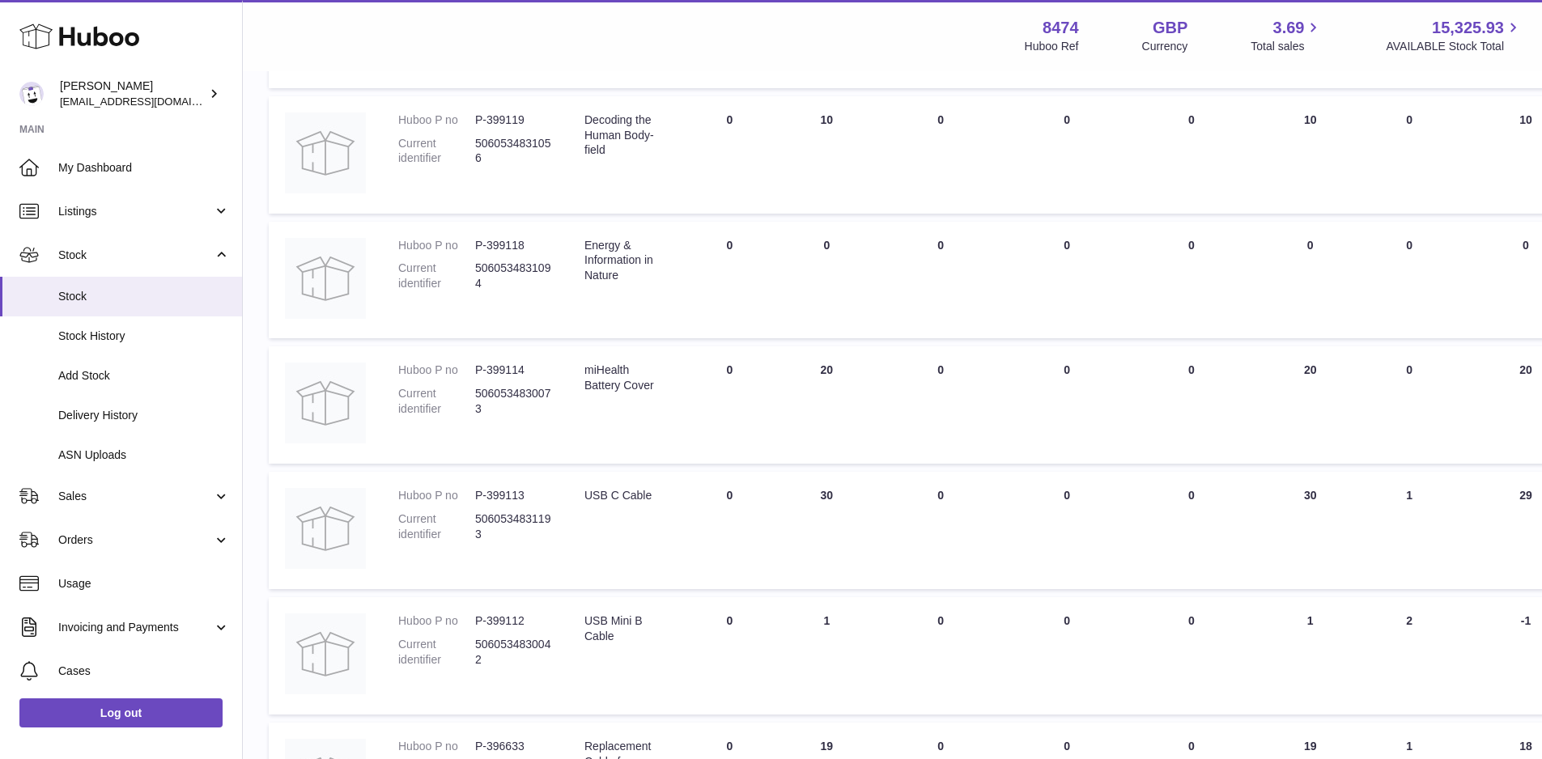
scroll to position [986, 0]
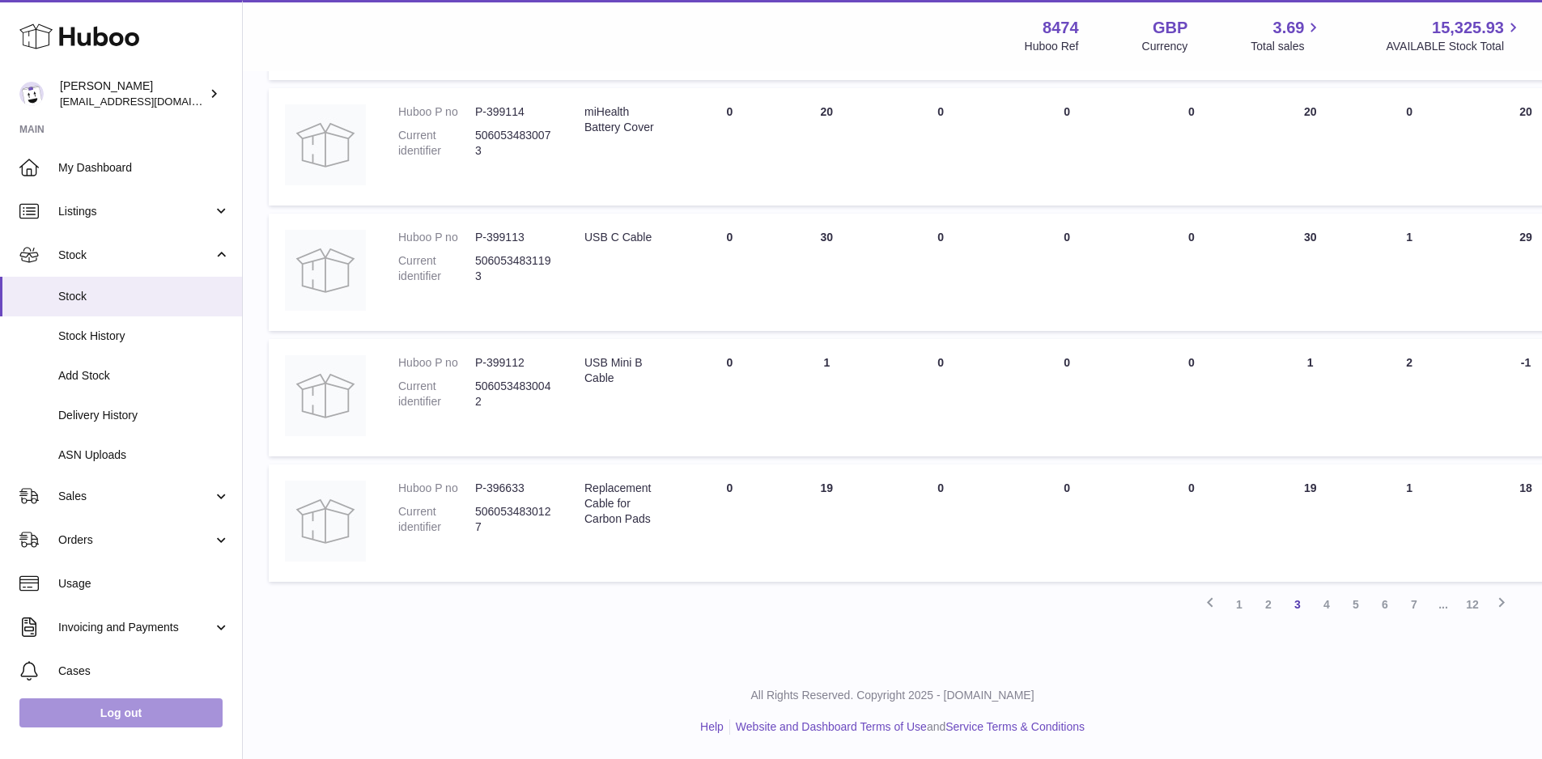
click at [153, 717] on link "Log out" at bounding box center [120, 713] width 203 height 29
